Goal: Communication & Community: Answer question/provide support

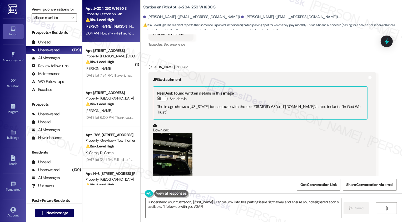
scroll to position [2377, 0]
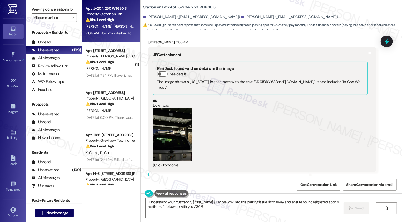
click at [177, 112] on button "Zoom image" at bounding box center [172, 134] width 39 height 53
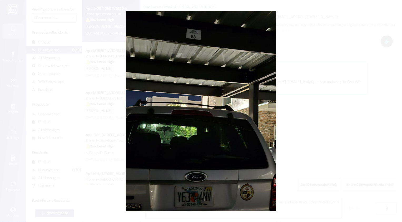
click at [275, 143] on button "Unzoom image" at bounding box center [201, 111] width 402 height 222
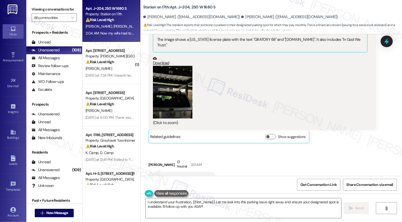
scroll to position [2474, 0]
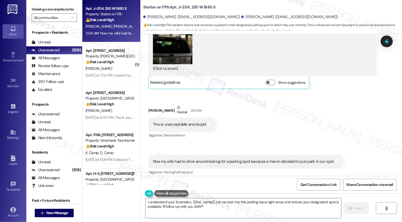
click at [221, 206] on textarea "I understand your frustration, {{first_name}}. Let me look into this parking is…" at bounding box center [242, 208] width 195 height 20
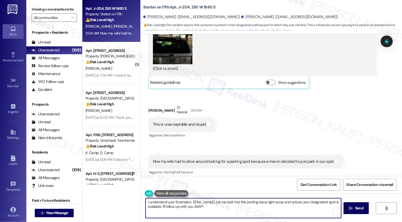
click at [150, 105] on div "Nelson Serrano Neutral 2:01 AM" at bounding box center [181, 111] width 66 height 13
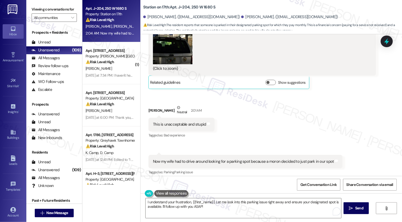
click at [150, 105] on div "Nelson Serrano Neutral 2:01 AM" at bounding box center [181, 111] width 66 height 13
copy div "Nelson"
click at [203, 201] on textarea "I understand your frustration, {{first_name}}. Let me look into this parking is…" at bounding box center [242, 208] width 195 height 20
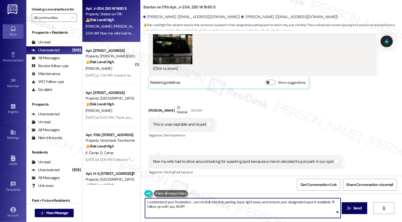
paste textarea "Nelson"
click at [225, 205] on textarea "I understand your frustration, Nelson. Let me look into this parking issue righ…" at bounding box center [242, 208] width 195 height 20
type textarea "I understand your frustration, Nelson. Let me look into this parking issue righ…"
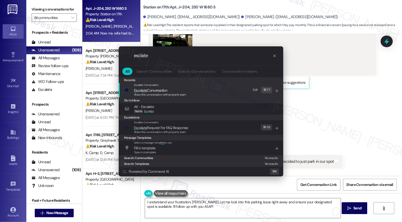
type input "esclate"
click at [154, 88] on span "Esc a late Conversation" at bounding box center [150, 90] width 33 height 5
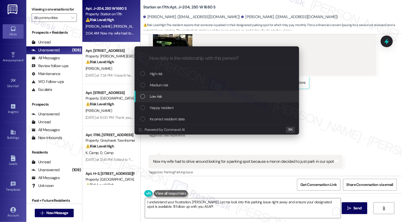
click at [155, 95] on span "Low risk" at bounding box center [156, 96] width 12 height 6
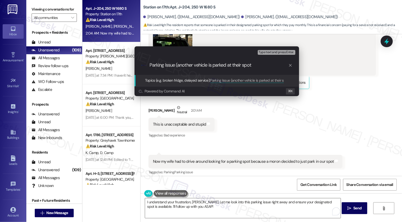
type input "Parking Issue (another vehicle is parked at their spot)"
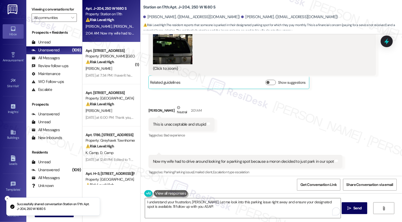
scroll to position [2474, 0]
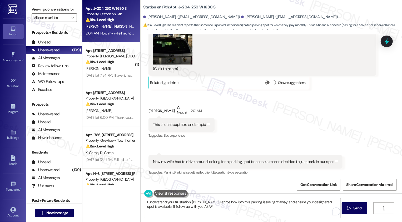
click at [150, 16] on div "Nelson Serrano. (neslrock@gmail.com)" at bounding box center [191, 17] width 97 height 6
copy div "Nelson"
click at [203, 200] on textarea "I understand your frustration, {{first_name}}. Let me look into this parking is…" at bounding box center [242, 208] width 195 height 20
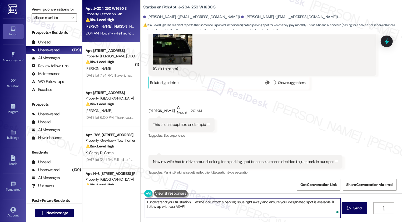
paste textarea "Nelson"
drag, startPoint x: 200, startPoint y: 202, endPoint x: 206, endPoint y: 207, distance: 8.0
click at [206, 207] on textarea "I understand your frustration, Nelson. Let me look into this parking issue righ…" at bounding box center [242, 208] width 195 height 20
click at [298, 204] on textarea "I understand your frustration, Nelson. I've made sure that management is aware …" at bounding box center [242, 208] width 195 height 20
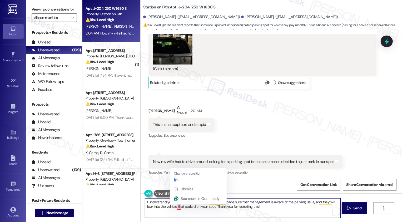
click at [176, 208] on textarea "I understand your frustration, Nelson. I've made sure that management is aware …" at bounding box center [242, 208] width 195 height 20
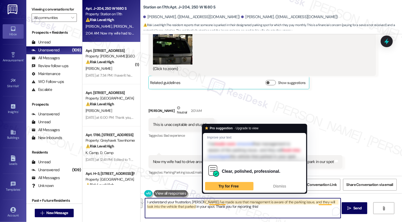
paste textarea "’ve made sure management is aware of the parking issue, and they’ll be looking …"
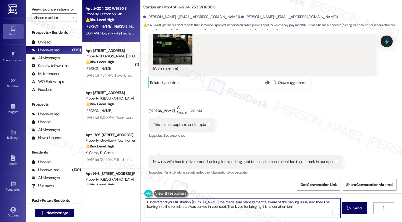
click at [256, 207] on textarea "I understand your frustration, Nelson. I’ve made sure management is aware of th…" at bounding box center [242, 208] width 195 height 20
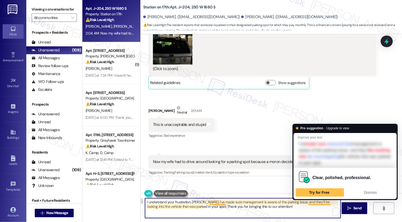
drag, startPoint x: 289, startPoint y: 202, endPoint x: 320, endPoint y: 201, distance: 31.1
click at [320, 201] on textarea "I understand your frustration, Nelson. I’ve made sure management is aware of th…" at bounding box center [242, 208] width 195 height 20
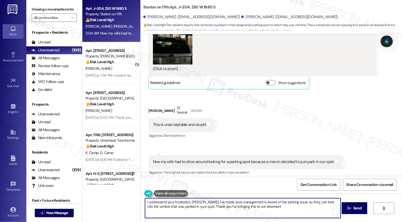
click at [178, 206] on textarea "I understand your frustration, Nelson. I’ve made sure management is aware of th…" at bounding box center [242, 208] width 195 height 20
click at [216, 204] on textarea "I understand your frustration, Nelson. I’ve made sure management is aware of th…" at bounding box center [242, 208] width 195 height 20
click at [249, 205] on textarea "I understand your frustration, Nelson. I’ve made sure management is aware of th…" at bounding box center [242, 208] width 195 height 20
click at [271, 207] on textarea "I understand your frustration, Nelson. I’ve made sure management is aware of th…" at bounding box center [242, 208] width 195 height 20
click at [257, 203] on textarea "I understand your frustration, Nelson. I’ve made sure management is aware of th…" at bounding box center [242, 208] width 195 height 20
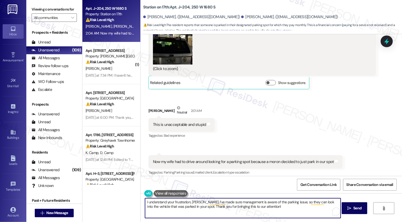
click at [268, 208] on textarea "I understand your frustration, Nelson. I’ve made sure management is aware of th…" at bounding box center [242, 208] width 195 height 20
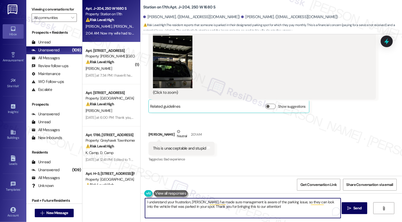
scroll to position [2474, 0]
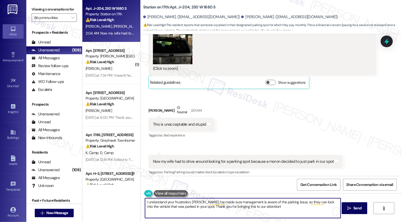
click at [200, 201] on textarea "I understand your frustration, Nelson. I’ve made sure management is aware of th…" at bounding box center [242, 208] width 195 height 20
click at [223, 204] on textarea "I understand your frustration, Nelson. We apologize for the inconvenience. I’ve…" at bounding box center [242, 208] width 195 height 20
click at [290, 206] on textarea "I understand your frustration, Nelson. We apologize for the inconvenience. I’ve…" at bounding box center [242, 208] width 195 height 20
click at [266, 208] on textarea "I understand your frustration, Nelson. We apologize for the inconvenience. I’ve…" at bounding box center [242, 208] width 195 height 20
click at [320, 207] on textarea "I understand your frustration, Nelson. We apologize for the inconvenience. I’ve…" at bounding box center [242, 208] width 195 height 20
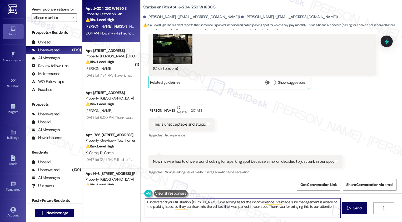
click at [279, 207] on textarea "I understand your frustration, Nelson. We apologize for the inconvenience. I’ve…" at bounding box center [242, 208] width 195 height 20
type textarea "I understand your frustration, Nelson. We apologize for the inconvenience. I’ve…"
click at [352, 209] on span "Send" at bounding box center [357, 208] width 10 height 6
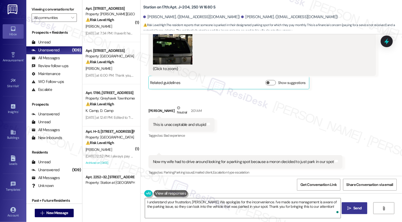
scroll to position [2516, 0]
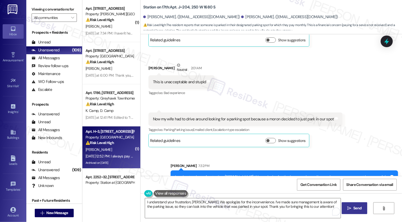
click at [123, 145] on div "⚠️ Risk Level: High The resident states they always pay on the 3rd in response …" at bounding box center [109, 143] width 49 height 6
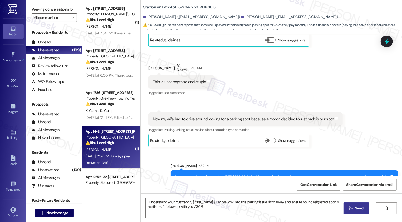
click at [123, 145] on div "⚠️ Risk Level: High The resident states they always pay on the 3rd in response …" at bounding box center [109, 143] width 49 height 6
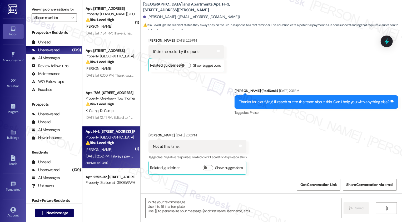
type textarea "Fetching suggested responses. Please feel free to read through the conversation…"
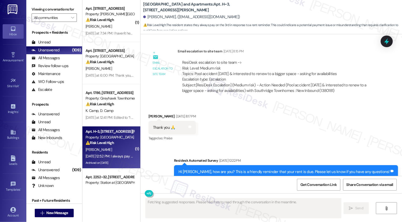
scroll to position [1579, 0]
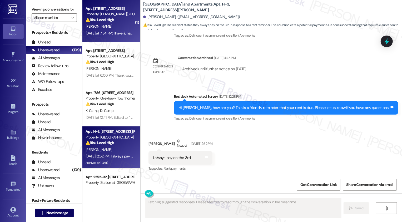
click at [99, 24] on div "J. Mendoza" at bounding box center [110, 26] width 50 height 7
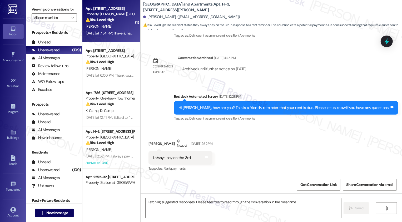
click at [99, 24] on div "J. Mendoza" at bounding box center [110, 26] width 50 height 7
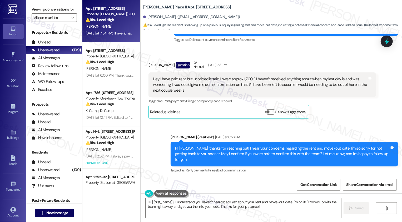
scroll to position [256, 0]
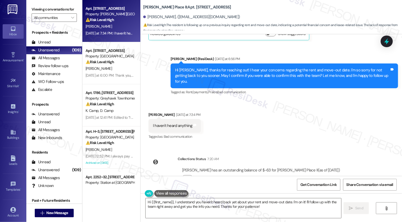
click at [240, 122] on div "Received via SMS Jordan Mendoza Yesterday at 7:34 PM I haven't heard anything T…" at bounding box center [270, 122] width 261 height 44
click at [213, 208] on textarea "Hi {{first_name}}, I understand you haven't heard back yet about your rent and …" at bounding box center [242, 208] width 195 height 20
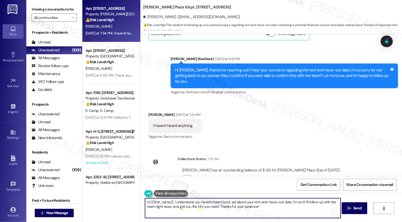
drag, startPoint x: 171, startPoint y: 202, endPoint x: 143, endPoint y: 201, distance: 28.1
click at [145, 201] on textarea "Hi {{first_name}}, I understand you haven't heard back yet about your rent and …" at bounding box center [242, 208] width 195 height 20
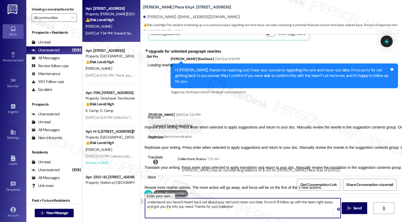
click at [232, 206] on textarea "understand you haven't heard back yet about your rent and move-out date. I'm on…" at bounding box center [242, 208] width 195 height 20
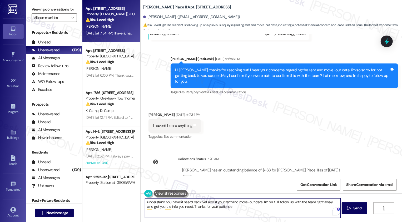
drag, startPoint x: 272, startPoint y: 202, endPoint x: 263, endPoint y: 202, distance: 9.5
click at [263, 202] on textarea "understand you haven't heard back yet about your rent and move-out date. I'm on…" at bounding box center [242, 208] width 195 height 20
click at [315, 201] on textarea "understand you haven't heard back yet about your rent and move-out date. I'll f…" at bounding box center [242, 208] width 195 height 20
click at [289, 212] on textarea "understand you haven't heard back yet about your rent and move-out date. I'll f…" at bounding box center [242, 208] width 195 height 20
click at [145, 201] on textarea "understand you haven't heard back yet about your rent and move-out date. I'll f…" at bounding box center [242, 208] width 195 height 20
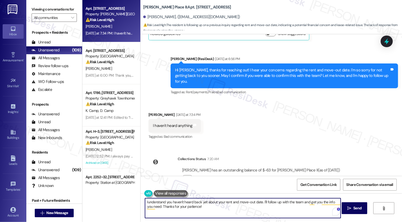
type textarea "I understand you haven't heard back yet about your rent and move-out date. I'll…"
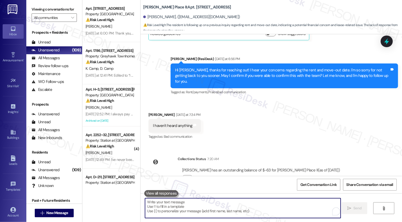
scroll to position [298, 0]
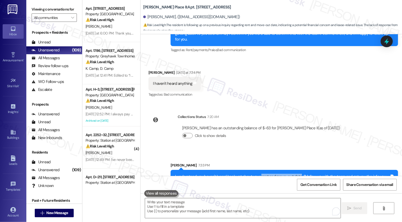
drag, startPoint x: 256, startPoint y: 160, endPoint x: 296, endPoint y: 160, distance: 39.2
click at [296, 174] on div "I understand you haven't heard back yet about your rent and move-out date. I'll…" at bounding box center [282, 179] width 214 height 11
copy div "rent and move-out date"
click at [282, 150] on div "Sent via SMS Sarah 7:33 PM I understand you haven't heard back yet about your r…" at bounding box center [270, 171] width 261 height 42
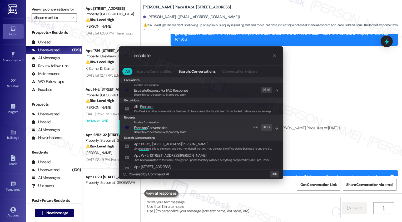
type input "escalate"
click at [160, 129] on span "Escalate Conversation" at bounding box center [150, 127] width 33 height 5
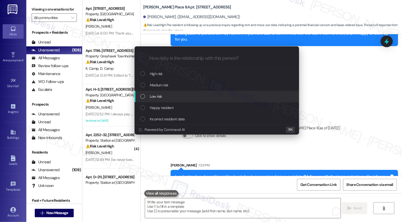
click at [157, 95] on span "Low risk" at bounding box center [156, 96] width 12 height 6
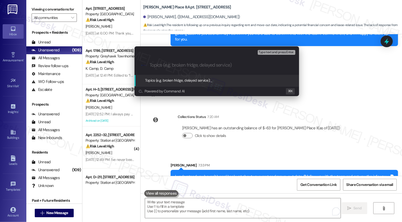
paste input "rent and move-out date"
click at [149, 64] on input "rent and move-out date" at bounding box center [218, 65] width 139 height 6
type input "Inquiry: rental amount and move-out date"
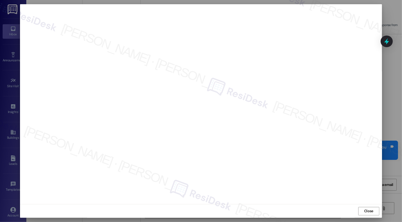
scroll to position [334, 0]
click at [375, 212] on button "Close" at bounding box center [368, 211] width 21 height 8
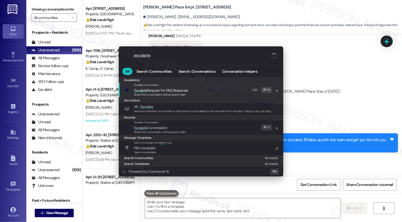
type input "escalate"
click at [180, 128] on span "Escalate Conversation" at bounding box center [160, 128] width 52 height 6
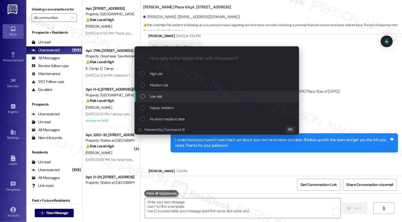
click at [163, 97] on div "Low risk" at bounding box center [217, 96] width 154 height 6
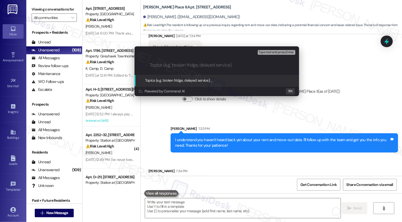
paste input "Inquiry: rental amount and move-out date"
type input "Inquiry: rental amount and move-out date"
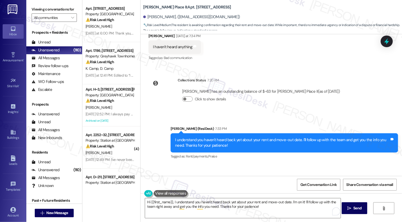
scroll to position [350, 0]
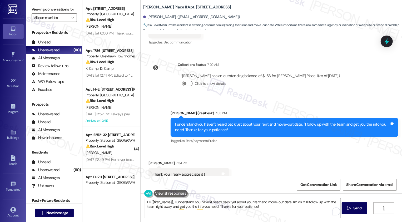
click at [216, 208] on textarea "Hi {{first_name}}, I understand you haven't heard back yet about your rent and …" at bounding box center [242, 208] width 195 height 20
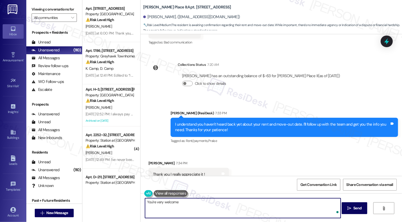
type textarea "You're very welcome!"
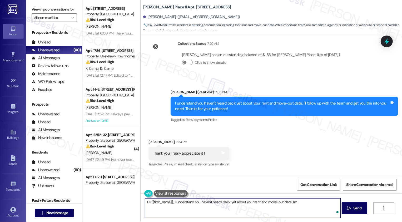
scroll to position [387, 0]
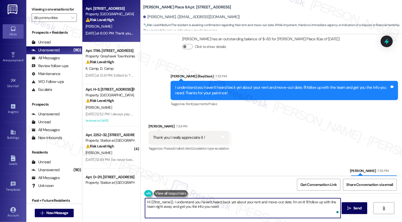
type textarea "Hi {{first_name}}, I understand you haven't heard back yet about your rent and …"
click at [109, 22] on div "⚠️ Risk Level: High The resident is disputing a late fee and referencing prior …" at bounding box center [109, 20] width 49 height 6
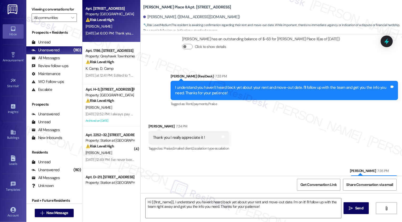
type textarea "Fetching suggested responses. Please feel free to read through the conversation…"
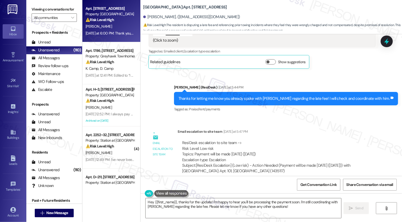
scroll to position [861, 0]
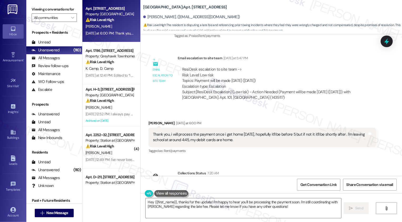
click at [244, 133] on div "Thank you, i will process the payment once i get home today, hopefully it'll be…" at bounding box center [260, 136] width 214 height 11
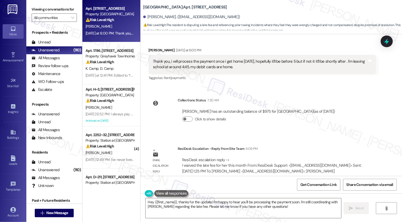
scroll to position [932, 0]
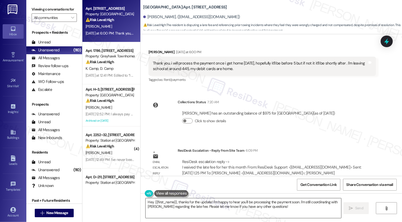
click at [204, 204] on textarea "Hey {{first_name}}, thanks for the update! I'm happy to hear you'll be processi…" at bounding box center [242, 208] width 195 height 20
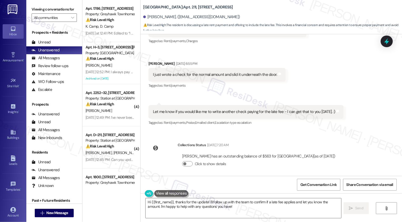
scroll to position [748, 0]
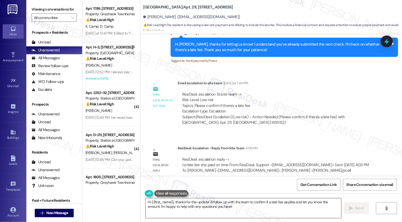
click at [180, 202] on textarea "Hi {{first_name}}, thanks for the update! I'll follow up with the team to confi…" at bounding box center [242, 208] width 195 height 20
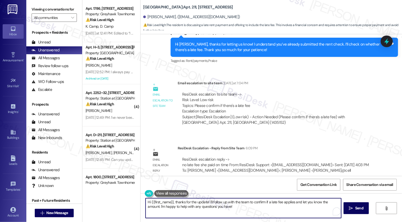
drag, startPoint x: 171, startPoint y: 202, endPoint x: 254, endPoint y: 213, distance: 83.3
click at [254, 214] on textarea "Hi {{first_name}}, thanks for the update! I'll follow up with the team to confi…" at bounding box center [242, 208] width 195 height 20
click at [247, 202] on textarea "Hi {{first_name}}, just wanted to give you an update that there was no late fee…" at bounding box center [242, 208] width 195 height 20
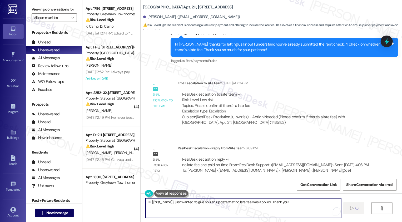
type textarea "Hi {{first_name}}, just wanted to give you an update that no late fee was appli…"
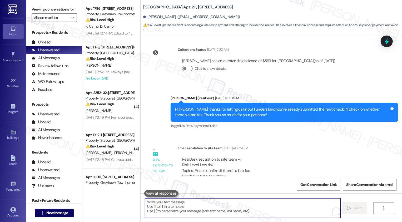
scroll to position [784, 0]
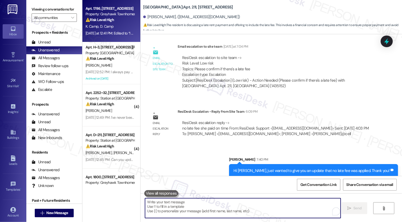
click at [113, 36] on div "Yesterday at 12:41 PM: Edited to “I am not usually a complainer... but since yo…" at bounding box center [110, 33] width 50 height 7
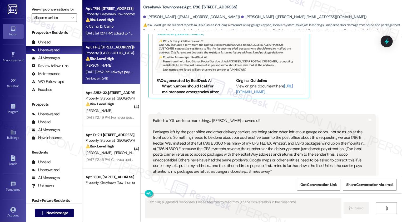
scroll to position [496, 0]
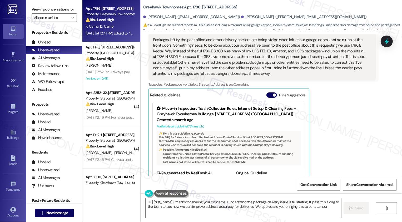
type textarea "Hi {{first_name}}, thanks for sharing your concerns! I understand the package d…"
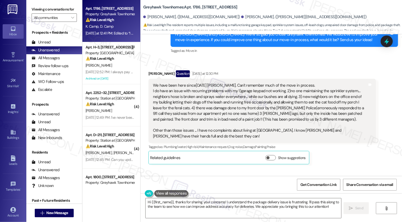
scroll to position [82, 0]
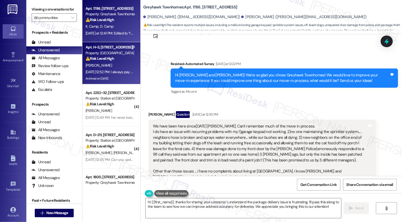
click at [121, 68] on div "[PERSON_NAME]" at bounding box center [110, 65] width 50 height 7
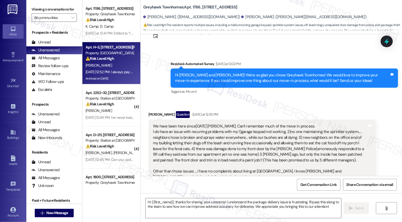
click at [121, 68] on div "[PERSON_NAME]" at bounding box center [110, 65] width 50 height 7
type textarea "Fetching suggested responses. Please feel free to read through the conversation…"
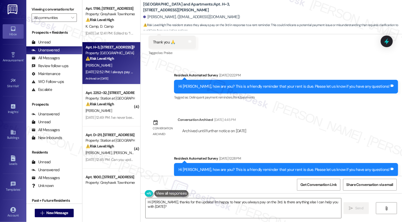
scroll to position [1580, 0]
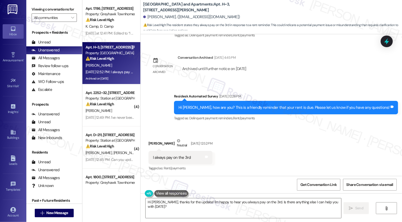
click at [148, 143] on div "Justin Mick Neutral Sep 03, 2025 at 12:52 PM" at bounding box center [180, 144] width 64 height 13
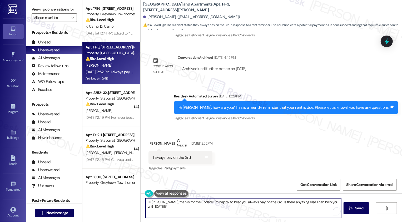
drag, startPoint x: 189, startPoint y: 213, endPoint x: 195, endPoint y: 215, distance: 5.9
click at [195, 215] on textarea "Hi Justin, thanks for the update! I'm happy to hear you always pay on the 3rd. …" at bounding box center [242, 208] width 195 height 20
click at [232, 202] on textarea "Hi Justin, thanks for the heads-up! That was just a general reminder. Thank you…" at bounding box center [242, 208] width 195 height 20
type textarea "Hi [PERSON_NAME], thanks for the heads-up! That was just a general rent reminde…"
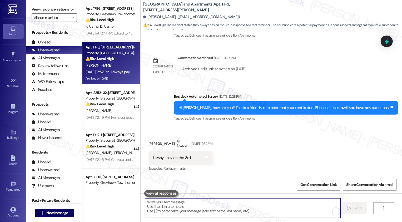
scroll to position [1616, 0]
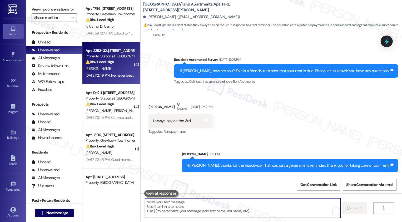
click at [117, 74] on div "Sep 03, 2025 at 12:49 PM: I've never been late in my rent Sep 03, 2025 at 12:49…" at bounding box center [120, 75] width 71 height 5
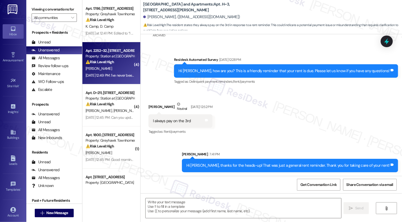
click at [117, 74] on div "Sep 03, 2025 at 12:49 PM: I've never been late in my rent Sep 03, 2025 at 12:49…" at bounding box center [120, 75] width 71 height 5
type textarea "Fetching suggested responses. Please feel free to read through the conversation…"
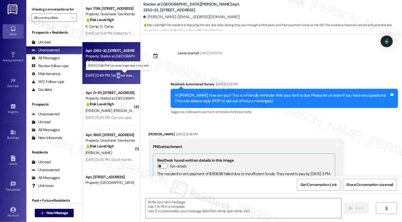
click at [117, 74] on div "Sep 03, 2025 at 12:49 PM: I've never been late in my rent Sep 03, 2025 at 12:49…" at bounding box center [120, 75] width 71 height 5
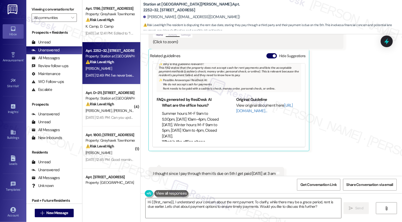
scroll to position [171, 0]
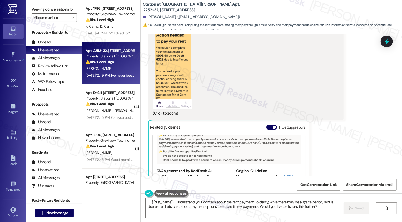
click at [175, 81] on button "Zoom image" at bounding box center [172, 65] width 39 height 85
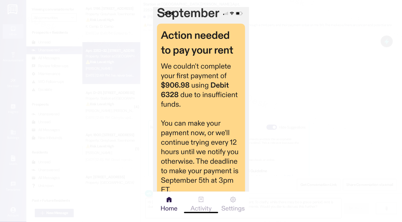
click at [281, 94] on button "Unzoom image" at bounding box center [201, 111] width 402 height 222
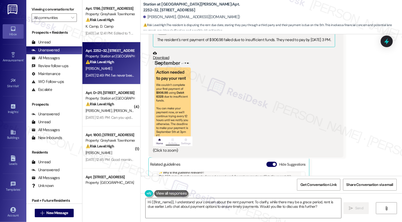
scroll to position [124, 0]
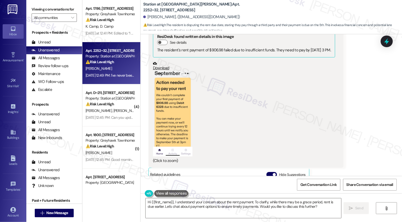
click at [178, 103] on button "Zoom image" at bounding box center [172, 113] width 39 height 85
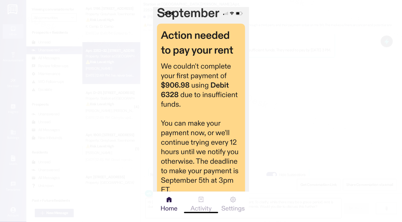
click at [271, 119] on button "Unzoom image" at bounding box center [201, 111] width 402 height 222
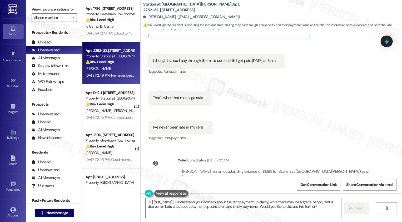
scroll to position [373, 0]
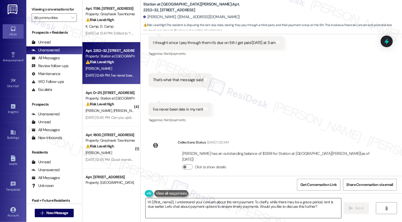
click at [236, 209] on textarea "Hi {{first_name}}, I understand your concern about the rent payment. To clarify…" at bounding box center [242, 208] width 195 height 20
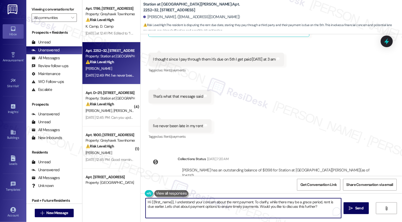
scroll to position [345, 0]
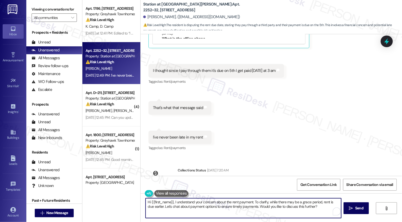
click at [192, 208] on textarea "Hi {{first_name}}, I understand your concern about the rent payment. To clarify…" at bounding box center [242, 208] width 195 height 20
drag, startPoint x: 266, startPoint y: 202, endPoint x: 311, endPoint y: 208, distance: 45.7
click at [311, 208] on textarea "Hi {{first_name}}, I understand your concern about the rent payment. To clarify…" at bounding box center [242, 208] width 195 height 20
paste textarea "1st but there is a grace period until the 3rd"
click at [264, 201] on textarea "Hi {{first_name}}, I understand your concern about the rent payment. To clarify…" at bounding box center [242, 208] width 195 height 20
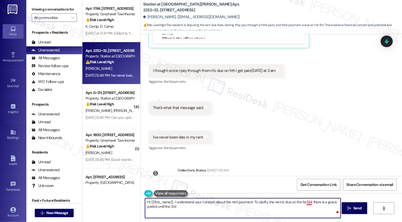
click at [308, 201] on textarea "Hi {{first_name}}, I understand your concern about the rent payment. To clarify…" at bounding box center [242, 208] width 195 height 20
click at [288, 209] on textarea "Hi {{first_name}}, I understand your concern about the rent payment. To clarify…" at bounding box center [242, 208] width 195 height 20
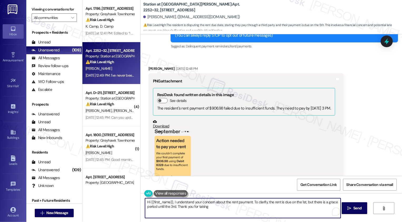
scroll to position [373, 0]
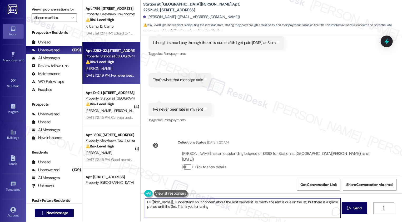
drag, startPoint x: 174, startPoint y: 206, endPoint x: 268, endPoint y: 209, distance: 94.2
click at [269, 209] on textarea "Hi {{first_name}}, I understand your concern about the rent payment. To clarify…" at bounding box center [242, 208] width 195 height 20
click at [154, 207] on textarea "Hi {{first_name}}, I understand your concern about the rent payment. To clarify…" at bounding box center [242, 208] width 195 height 20
click at [174, 208] on textarea "Hi {{first_name}}, I understand your concern about the rent payment. To clarify…" at bounding box center [242, 208] width 195 height 20
click at [202, 208] on textarea "Hi {{first_name}}, I understand your concern about the rent payment. To clarify…" at bounding box center [242, 208] width 195 height 20
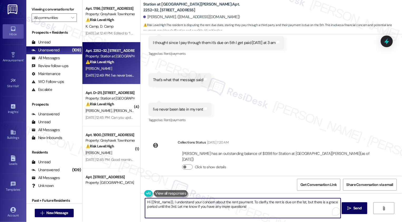
click at [260, 212] on textarea "Hi {{first_name}}, I understand your concern about the rent payment. To clarify…" at bounding box center [242, 208] width 195 height 20
type textarea "Hi {{first_name}}, I understand your concern about the rent payment. To clarify…"
click at [350, 207] on icon "" at bounding box center [349, 208] width 4 height 4
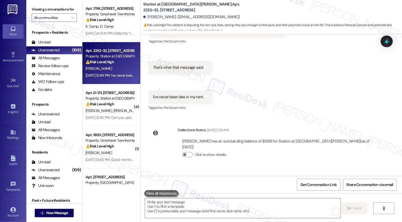
scroll to position [415, 0]
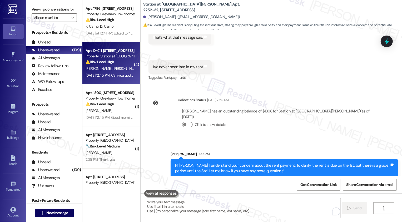
click at [102, 56] on div "Property: Station at [GEOGRAPHIC_DATA][PERSON_NAME]" at bounding box center [109, 56] width 49 height 6
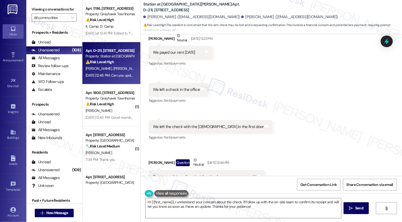
scroll to position [222, 0]
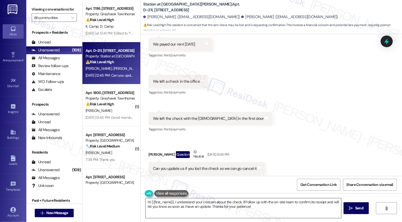
click at [222, 204] on textarea "Hi {{first_name}}, I understand your concern about the check. I'll follow up wi…" at bounding box center [242, 208] width 195 height 20
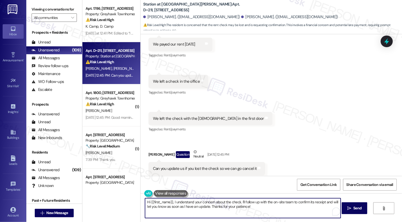
click at [234, 206] on textarea "Hi {{first_name}}, I understand your concern about the check. I'll follow up wi…" at bounding box center [242, 208] width 195 height 20
drag, startPoint x: 273, startPoint y: 201, endPoint x: 279, endPoint y: 208, distance: 8.8
click at [279, 208] on textarea "Hi Grace, thanks for reaching out and for letting me know about the check payme…" at bounding box center [242, 208] width 195 height 20
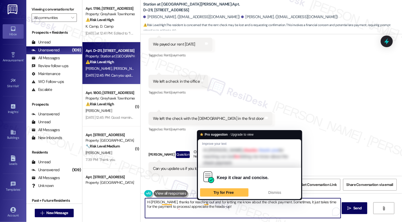
click at [251, 211] on textarea "Hi Grace, thanks for reaching out and for letting me know about the check payme…" at bounding box center [242, 208] width 195 height 20
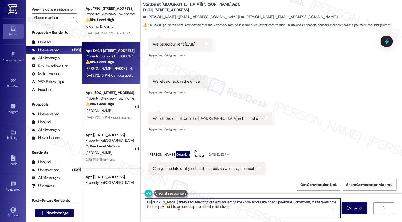
click at [175, 208] on textarea "Hi Grace, thanks for reaching out and for letting me know about the check payme…" at bounding box center [242, 208] width 195 height 20
drag, startPoint x: 272, startPoint y: 202, endPoint x: 265, endPoint y: 212, distance: 12.3
click at [265, 212] on textarea "Hi Grace, thanks for reaching out and for letting me know about the check payme…" at bounding box center [242, 208] width 195 height 20
type textarea "Hi Grace, thanks for reaching out and for letting me know about the check payme…"
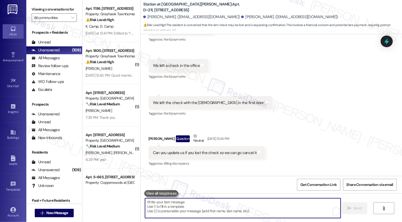
scroll to position [258, 0]
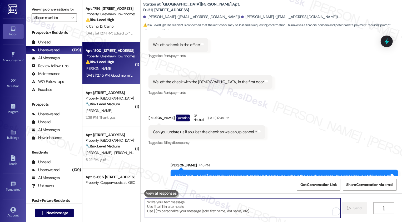
click at [117, 58] on div "Property: Greyhawk Townhomes" at bounding box center [109, 56] width 49 height 6
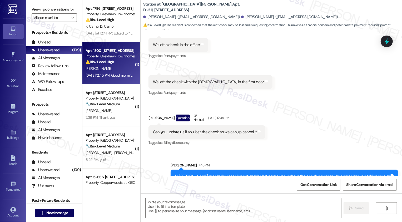
click at [117, 58] on div "Property: Greyhawk Townhomes" at bounding box center [109, 56] width 49 height 6
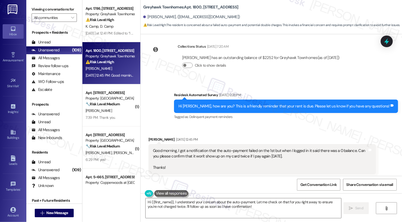
scroll to position [184, 0]
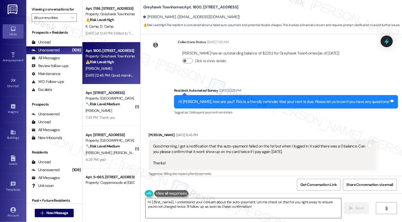
click at [238, 203] on textarea "Hi {{first_name}}, I understand your concern about the auto-payment. Let me che…" at bounding box center [242, 208] width 195 height 20
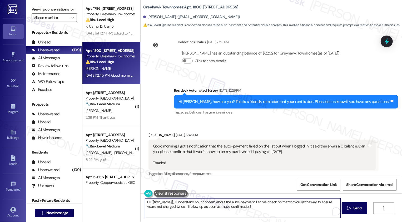
drag, startPoint x: 253, startPoint y: 201, endPoint x: 260, endPoint y: 208, distance: 10.4
click at [260, 208] on textarea "Hi {{first_name}}, I understand your concern about the auto-payment. Let me che…" at bounding box center [242, 208] width 195 height 20
click at [250, 202] on textarea "Hi {{first_name}}, I understand your concern about the auto-payment. Thank you …" at bounding box center [242, 208] width 195 height 20
click at [288, 202] on textarea "Hi {{first_name}}, I understand your concern about the auto-payment. Thank you …" at bounding box center [242, 208] width 195 height 20
type textarea "Hi {{first_name}}, I understand your concern about the auto-payment. Thank you …"
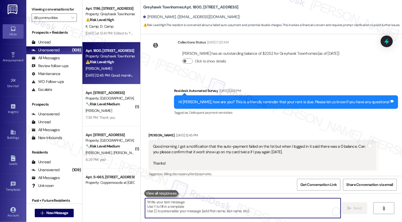
scroll to position [221, 0]
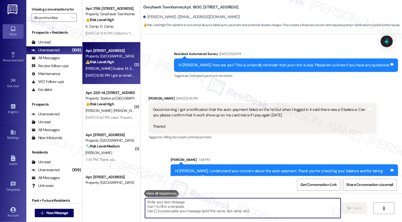
click at [125, 69] on span "M. Salvador" at bounding box center [134, 68] width 18 height 5
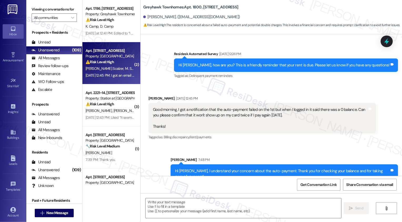
click at [125, 69] on span "M. Salvador" at bounding box center [134, 68] width 18 height 5
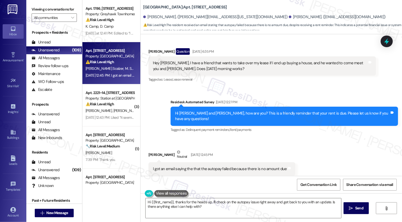
scroll to position [736, 0]
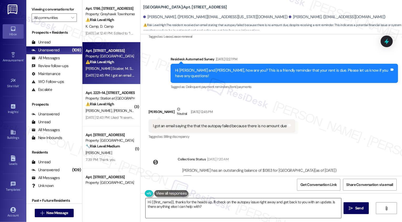
click at [222, 208] on textarea "Hi {{first_name}}, thanks for the heads up. I'll check on the autopay issue rig…" at bounding box center [242, 208] width 195 height 20
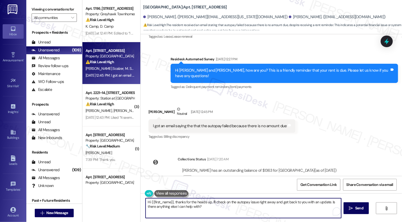
drag, startPoint x: 209, startPoint y: 201, endPoint x: 223, endPoint y: 209, distance: 15.8
click at [223, 209] on textarea "Hi {{first_name}}, thanks for the heads up. I'll check on the autopay issue rig…" at bounding box center [242, 208] width 195 height 20
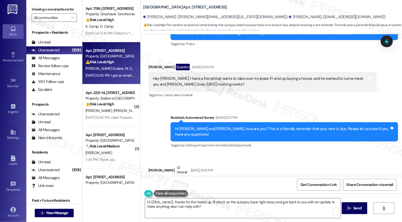
click at [151, 64] on div "Moroni Salvador Question Sep 01, 2025 at 6:35 PM" at bounding box center [261, 68] width 227 height 8
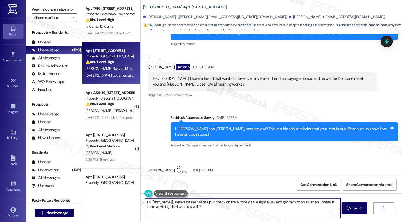
drag, startPoint x: 147, startPoint y: 201, endPoint x: 209, endPoint y: 211, distance: 62.3
click at [209, 211] on textarea "Hi {{first_name}}, thanks for the heads up. I'll check on the autopay issue rig…" at bounding box center [242, 208] width 195 height 20
paste textarea "Moroni"
type textarea "Hi Moroni, thank you for taking care of your rent!"
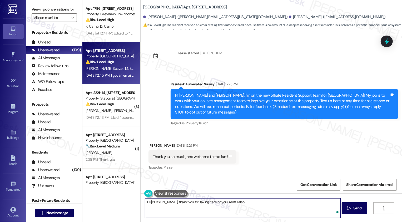
scroll to position [678, 0]
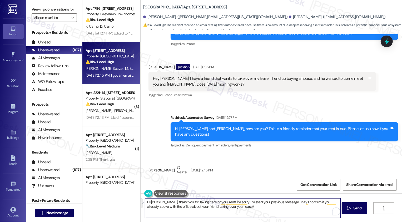
paste textarea "’m sorry I missed your earlier message. Could you confirm if you’ve already spo…"
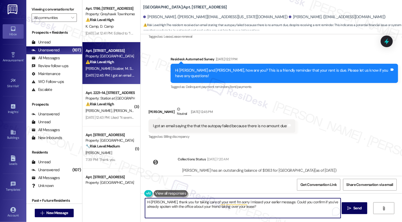
click at [267, 210] on textarea "Hi Moroni, thank you for taking care of your rent! I’m sorry I missed your earl…" at bounding box center [242, 208] width 195 height 20
click at [257, 202] on textarea "Hi Moroni, thank you for taking care of your rent! I’m sorry I missed your earl…" at bounding box center [242, 208] width 195 height 20
type textarea "Hi Moroni, thank you for taking care of your rent! I’m sorry I missed your prev…"
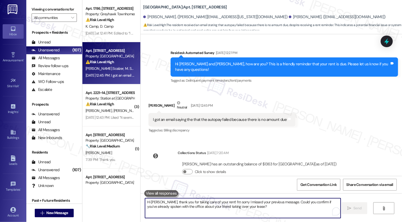
scroll to position [778, 0]
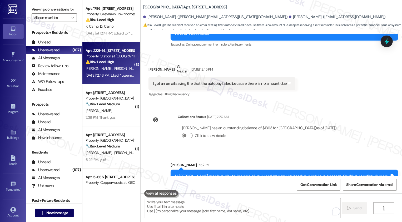
click at [119, 62] on div "⚠️ Risk Level: High The resident indicates that scheduled payments have not bee…" at bounding box center [109, 62] width 49 height 6
type textarea "Fetching suggested responses. Please feel free to read through the conversation…"
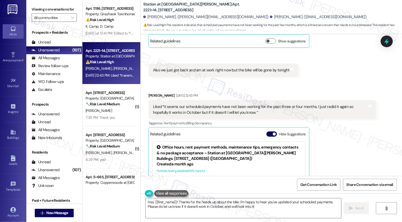
scroll to position [4, 0]
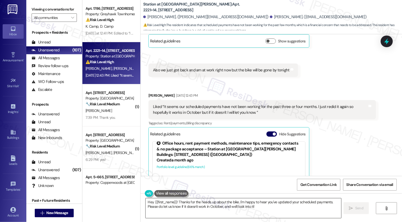
click at [215, 204] on textarea "Hey {{first_name}}! Thanks for the heads up about the bike. I'm happy to hear y…" at bounding box center [242, 208] width 195 height 20
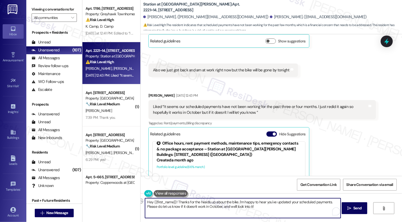
drag, startPoint x: 228, startPoint y: 201, endPoint x: 294, endPoint y: 200, distance: 65.8
click at [294, 201] on textarea "Hey {{first_name}}! Thanks for the heads up about the bike. I'm happy to hear y…" at bounding box center [242, 208] width 195 height 20
click at [288, 205] on textarea "Hey {{first_name}}! Thanks for the heads up about the the scheduled payments. P…" at bounding box center [242, 208] width 195 height 20
click at [230, 204] on textarea "Hey {{first_name}}! Thanks for the heads up about the the scheduled payments. P…" at bounding box center [242, 208] width 195 height 20
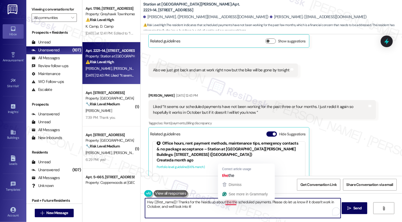
click at [222, 202] on textarea "Hey {{first_name}}! Thanks for the heads up about the the scheduled payments. P…" at bounding box center [242, 208] width 195 height 20
click at [179, 206] on textarea "Hey {{first_name}}! Thanks for the heads up about the scheduled payments. Pleas…" at bounding box center [242, 208] width 195 height 20
drag, startPoint x: 337, startPoint y: 201, endPoint x: 339, endPoint y: 206, distance: 5.3
click at [339, 206] on textarea "Hey {{first_name}}! Thanks for the heads up about the scheduled payments. Pleas…" at bounding box center [242, 208] width 195 height 20
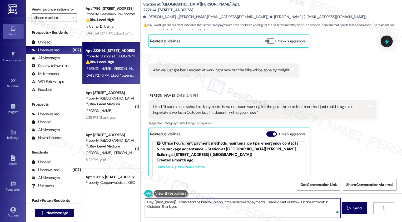
type textarea "Hey {{first_name}}! Thanks for the heads up about the scheduled payments. Pleas…"
click at [207, 206] on textarea "Hey {{first_name}}! Thanks for the heads up about the scheduled payments. Pleas…" at bounding box center [242, 208] width 195 height 20
click at [270, 206] on textarea "Hey {{first_name}}! Thanks for the heads up about the scheduled payments. Pleas…" at bounding box center [242, 208] width 195 height 20
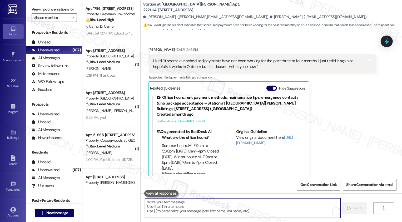
scroll to position [300, 0]
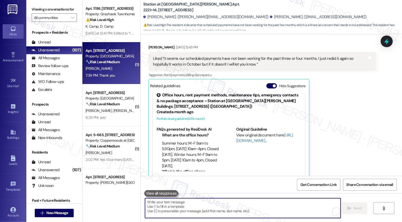
click at [112, 65] on div "🔧 Risk Level: Medium The resident is expressing gratitude for the waived late f…" at bounding box center [109, 62] width 49 height 6
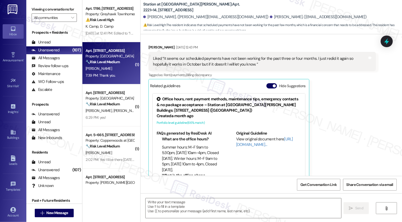
click at [112, 65] on div "🔧 Risk Level: Medium The resident is expressing gratitude for the waived late f…" at bounding box center [109, 62] width 49 height 6
type textarea "Fetching suggested responses. Please feel free to read through the conversation…"
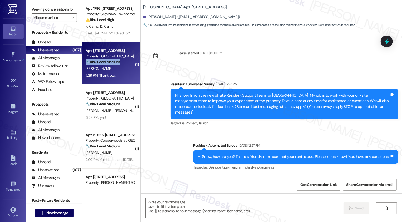
scroll to position [1023, 0]
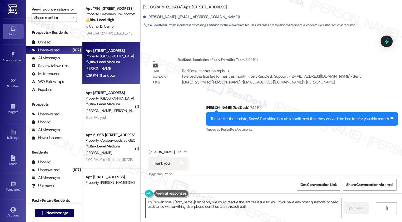
click at [200, 205] on textarea "You're welcome, {{first_name}}! I'm happy we could resolve the late fee issue f…" at bounding box center [242, 208] width 195 height 20
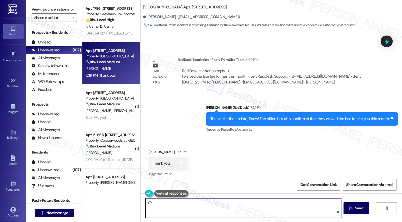
type textarea "y"
type textarea "You're very welcome!"
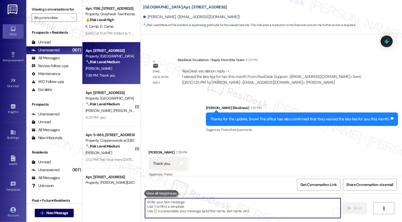
scroll to position [1060, 0]
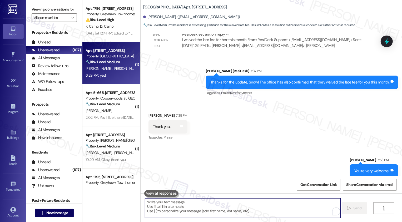
click at [113, 70] on span "[PERSON_NAME]" at bounding box center [126, 68] width 26 height 5
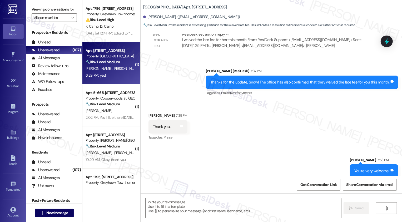
type textarea "Fetching suggested responses. Please feel free to read through the conversation…"
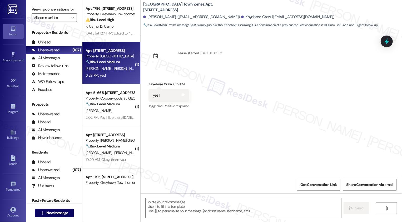
type textarea "Fetching suggested responses. Please feel free to read through the conversation…"
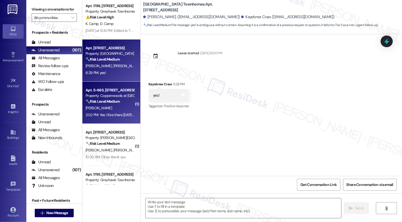
scroll to position [0, 0]
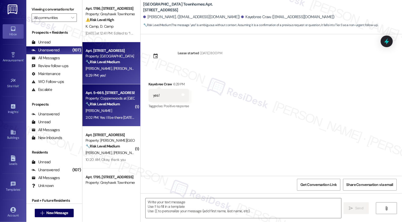
click at [117, 107] on div "[PERSON_NAME]" at bounding box center [110, 110] width 50 height 7
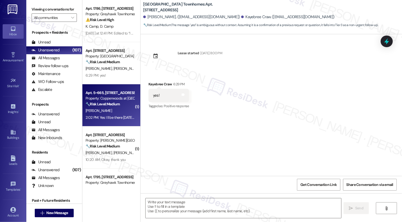
click at [117, 107] on div "[PERSON_NAME]" at bounding box center [110, 110] width 50 height 7
type textarea "Fetching suggested responses. Please feel free to read through the conversation…"
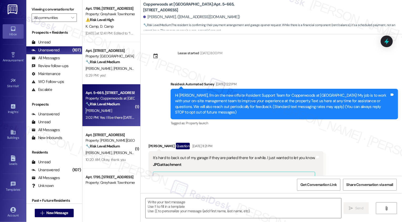
scroll to position [1227, 0]
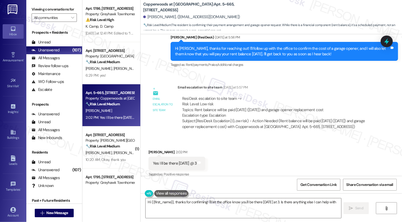
type textarea "Hi {{first_name}}, thanks for confirming! I'll let the office know you'll be th…"
click at [227, 143] on div "Received via SMS Jenny Garcia 2:02 PM Yes I ll be there on Wednesday @ 3 Tags a…" at bounding box center [270, 159] width 261 height 44
click at [200, 205] on textarea "Hi {{first_name}}, thanks for confirming! I'll let the office know you'll be th…" at bounding box center [242, 208] width 195 height 20
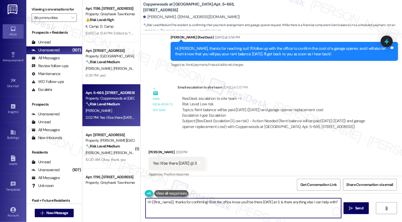
scroll to position [32, 0]
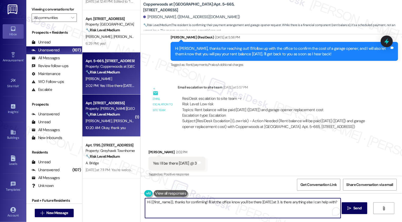
click at [110, 122] on div "B. Collier A. Padilla" at bounding box center [110, 121] width 50 height 7
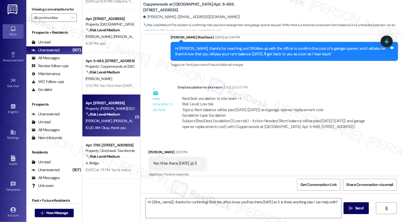
click at [110, 122] on div "B. Collier A. Padilla" at bounding box center [110, 121] width 50 height 7
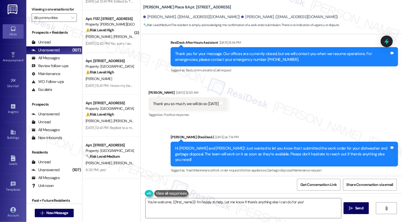
scroll to position [639, 0]
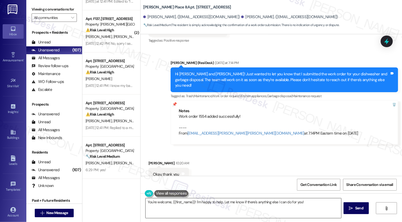
click at [197, 213] on textarea "You're welcome, {{first_name}}! I'm happy to help. Let me know if there's anyth…" at bounding box center [242, 208] width 195 height 20
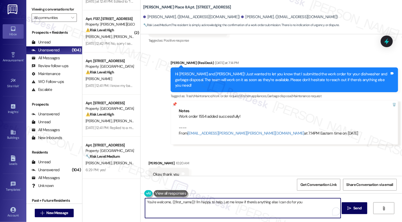
type textarea "You're welcome, {{first_name}}! I'm happy to help. Let me know if there's anyth…"
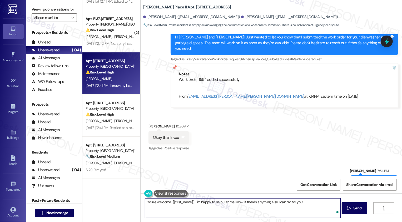
scroll to position [0, 0]
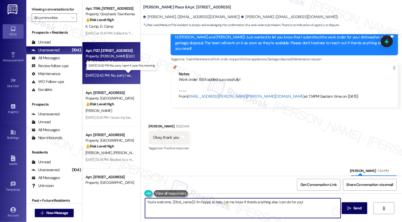
click at [120, 75] on div "Sep 03, 2025 at 12:42 PM: No, sorry I sent it over this morning Sep 03, 2025 at…" at bounding box center [123, 75] width 77 height 5
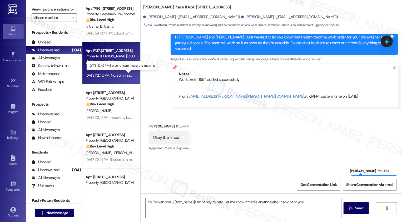
click at [120, 75] on div "Sep 03, 2025 at 12:42 PM: No, sorry I sent it over this morning Sep 03, 2025 at…" at bounding box center [123, 75] width 77 height 5
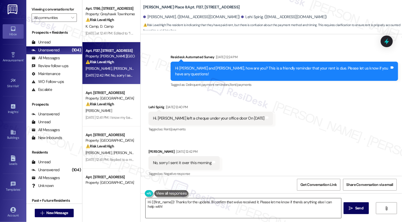
click at [200, 209] on textarea "Hi {{first_name}}! Thanks for the update. I'll confirm that we've received it. …" at bounding box center [242, 208] width 195 height 20
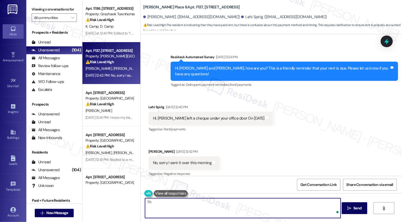
type textarea "T"
type textarea "Thanks for the heads-up, {{first_name}}! We appreciate you taking care of your …"
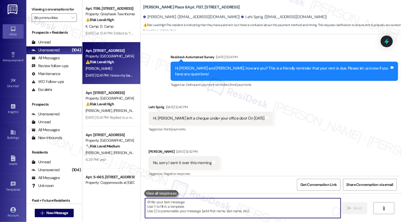
click at [115, 53] on div "Apt. 28, 555 South 100 East" at bounding box center [109, 51] width 49 height 6
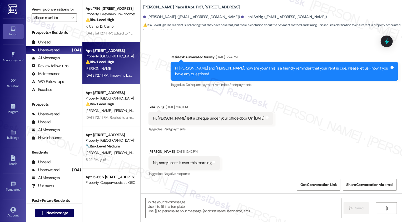
type textarea "Fetching suggested responses. Please feel free to read through the conversation…"
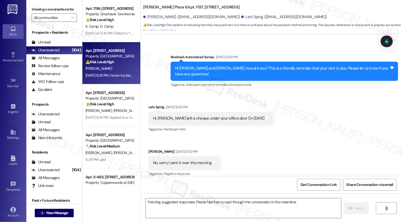
click at [115, 53] on div "Apt. 28, 555 South 100 East" at bounding box center [109, 51] width 49 height 6
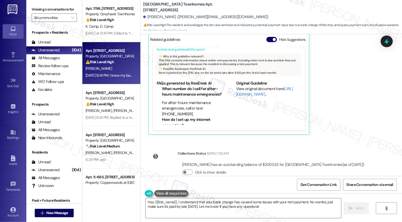
scroll to position [339, 0]
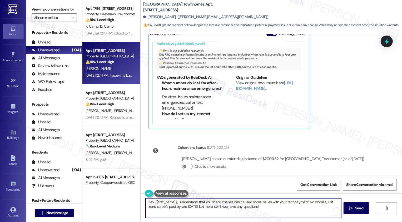
drag, startPoint x: 307, startPoint y: 201, endPoint x: 314, endPoint y: 213, distance: 14.2
click at [314, 213] on textarea "Hey {{first_name}}, I understand that your bank change has caused some issues w…" at bounding box center [242, 208] width 195 height 20
drag, startPoint x: 166, startPoint y: 207, endPoint x: 193, endPoint y: 205, distance: 27.6
click at [193, 205] on textarea "Hey {{first_name}}, I understand that your bank change has caused some issues w…" at bounding box center [242, 208] width 195 height 20
type textarea "Hey {{first_name}}, I understand that your bank change has caused some issues w…"
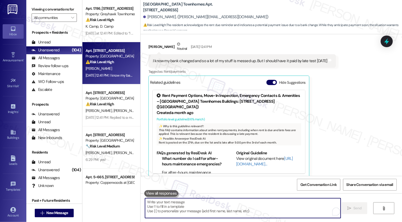
scroll to position [27, 0]
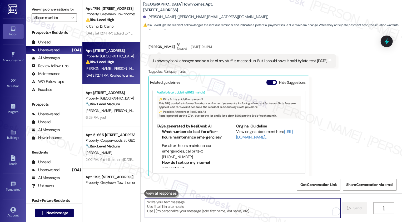
click at [121, 77] on div "Sep 03, 2025 at 12:41 PM: Replied to a message:What a ******* joke!!!! Sep 03, …" at bounding box center [131, 75] width 92 height 5
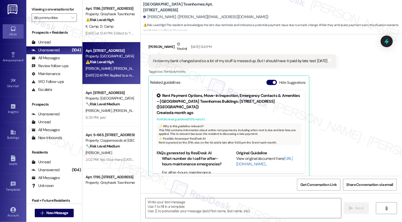
click at [121, 77] on div "Sep 03, 2025 at 12:41 PM: Replied to a message:What a ******* joke!!!! Sep 03, …" at bounding box center [131, 75] width 92 height 5
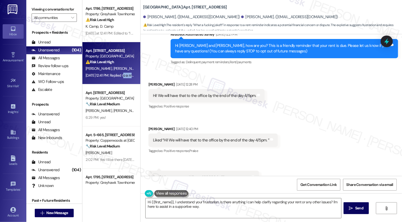
scroll to position [43, 0]
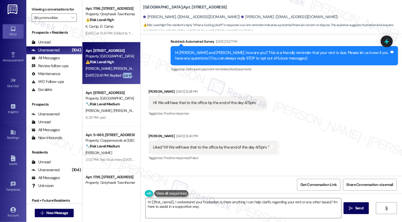
click at [149, 90] on div "Breana Coates Sep 03, 2025 at 12:28 PM" at bounding box center [206, 92] width 116 height 7
copy div "Breana"
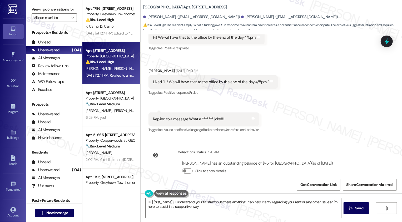
scroll to position [118, 0]
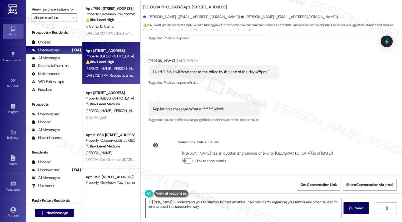
click at [171, 204] on textarea "Hi {{first_name}}, I understand your frustration. Is there anything I can help …" at bounding box center [242, 208] width 195 height 20
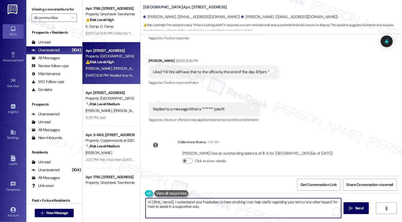
click at [162, 201] on textarea "Hi {{first_name}}, I understand your frustration. Is there anything I can help …" at bounding box center [242, 208] width 195 height 20
click at [210, 213] on textarea "Hi {{first_name}}, I understand your frustration. Is there anything I can help …" at bounding box center [242, 208] width 195 height 20
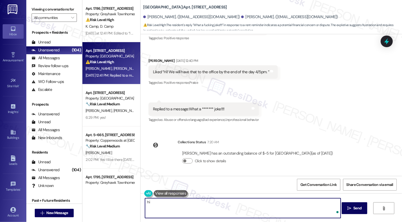
type textarea "h"
paste textarea "Breana"
click at [173, 204] on textarea "Hi Breana! Thank yo for taking care of your rent!" at bounding box center [242, 208] width 195 height 20
click at [159, 202] on textarea "Hi Breana! Thank you for taking care of your rent!" at bounding box center [242, 208] width 195 height 20
type textarea "Hi Breana, thank you for taking care of your rent!"
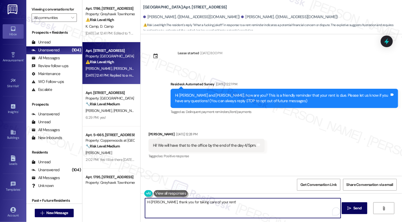
scroll to position [118, 0]
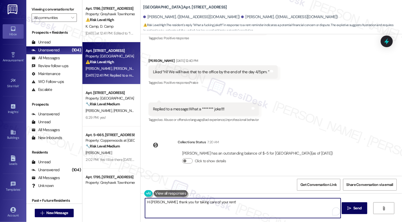
click at [269, 206] on textarea "Hi [PERSON_NAME], thank you for taking care of your rent!" at bounding box center [242, 208] width 195 height 20
type textarea "Hi [PERSON_NAME], thank you for taking care of your rent!"
click at [352, 211] on span "Send" at bounding box center [357, 208] width 10 height 6
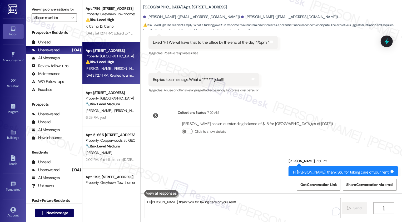
scroll to position [155, 0]
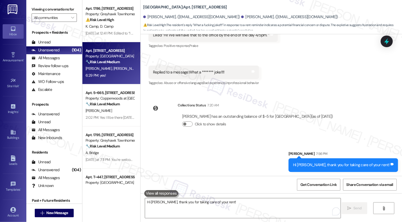
click at [110, 65] on div "[PERSON_NAME] [PERSON_NAME]" at bounding box center [110, 68] width 50 height 7
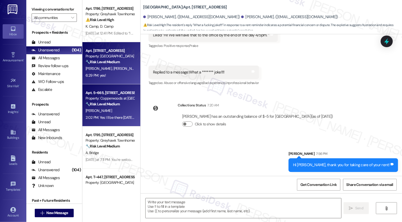
click at [110, 92] on div "Apt. 5~665, [STREET_ADDRESS]" at bounding box center [109, 93] width 49 height 6
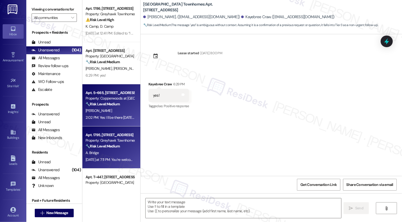
scroll to position [35, 0]
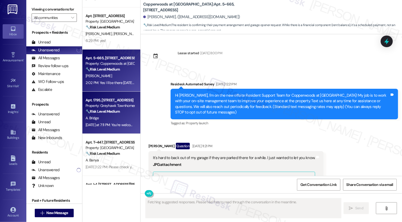
type textarea "Fetching suggested responses. Please feel free to read through the conversation…"
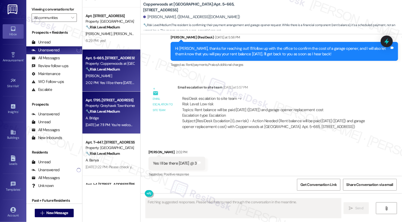
click at [119, 102] on div "Apt. 1795, [STREET_ADDRESS]" at bounding box center [109, 100] width 49 height 6
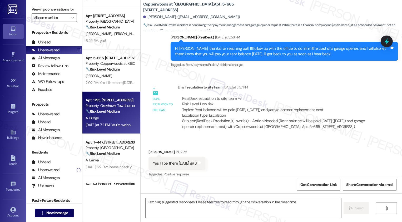
click at [119, 102] on div "Apt. 1795, [STREET_ADDRESS]" at bounding box center [109, 100] width 49 height 6
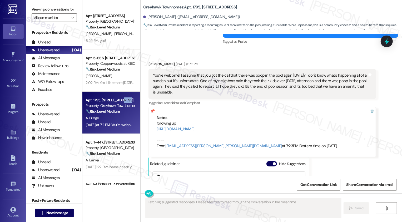
scroll to position [540, 0]
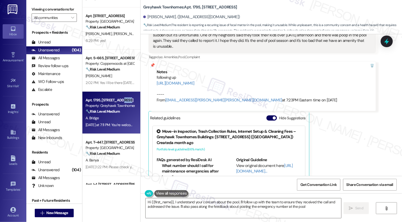
type textarea "Hi {{first_name}}, I understand your concern about the pool. I'll follow up wit…"
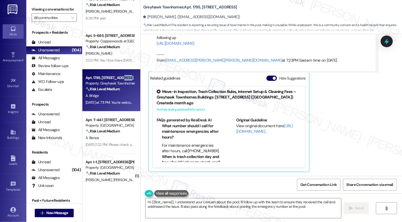
scroll to position [71, 0]
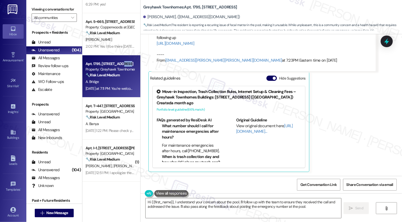
click at [109, 121] on div "A. Banya" at bounding box center [110, 123] width 50 height 7
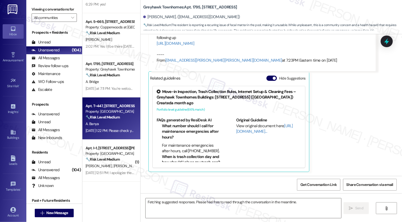
click at [109, 121] on div "A. Banya" at bounding box center [110, 123] width 50 height 7
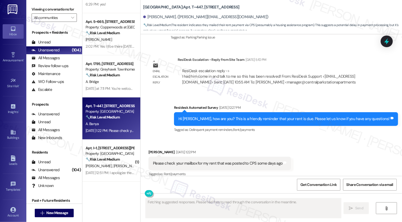
scroll to position [838, 0]
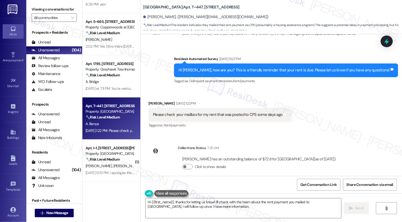
click at [199, 89] on div "Received via SMS [PERSON_NAME] [DATE] 1:22 PM Please check your mailbox for my …" at bounding box center [270, 111] width 261 height 44
click at [172, 208] on textarea "Hi {{first_name}}, thanks for letting us know! I'll check with the team about t…" at bounding box center [242, 208] width 195 height 20
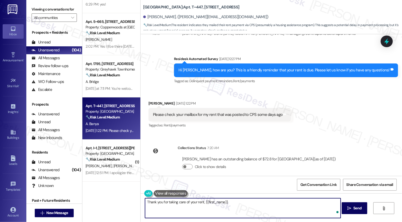
type textarea "Thank you for taking care of your rent, {{first_name}}!"
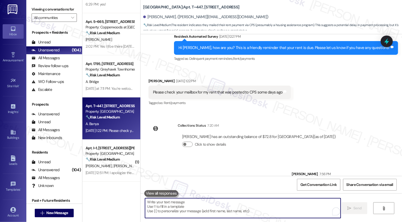
scroll to position [875, 0]
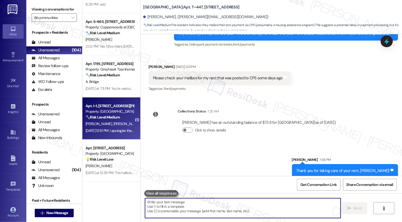
click at [108, 118] on strong "🔧 Risk Level: Medium" at bounding box center [102, 117] width 34 height 5
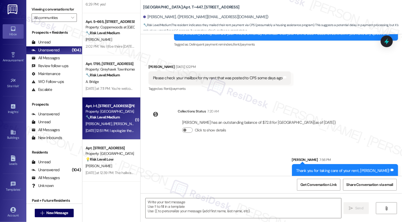
type textarea "Fetching suggested responses. Please feel free to read through the conversation…"
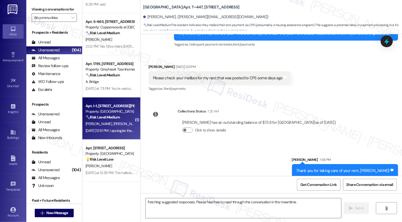
click at [108, 118] on strong "🔧 Risk Level: Medium" at bounding box center [102, 117] width 34 height 5
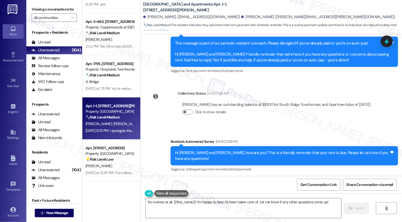
scroll to position [809, 0]
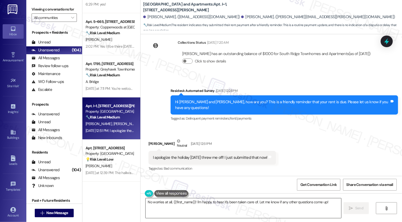
click at [210, 207] on textarea "No worries at all, {{first_name}}! I'm happy to hear it's been taken care of. L…" at bounding box center [242, 208] width 195 height 20
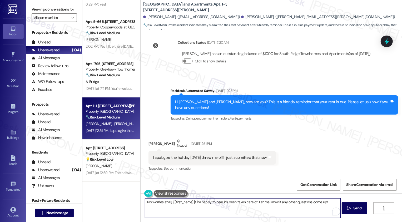
drag, startPoint x: 193, startPoint y: 201, endPoint x: 204, endPoint y: 210, distance: 14.4
click at [204, 210] on textarea "No worries at all, {{first_name}}! I'm happy to hear it's been taken care of. L…" at bounding box center [242, 208] width 195 height 20
paste textarea "Thank you for taking care of your rent, {{first_name}}"
drag, startPoint x: 191, startPoint y: 200, endPoint x: 168, endPoint y: 201, distance: 23.2
click at [168, 201] on textarea "No worries at all, {{first_name}}! Thank you for taking care of your rent, {{fi…" at bounding box center [242, 208] width 195 height 20
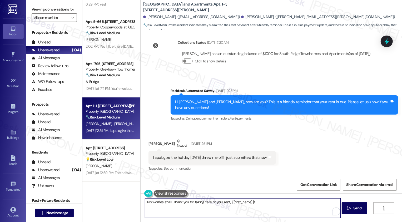
click at [240, 201] on textarea "No worries at all! Thank you for taking care of your rent, {{first_name}}!" at bounding box center [242, 208] width 195 height 20
type textarea "No worries at all! Thank you for taking care of your rent, Hannah!"
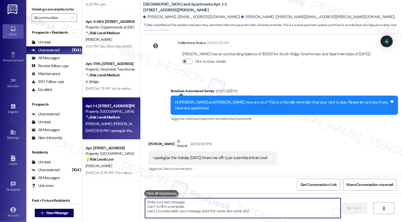
scroll to position [846, 0]
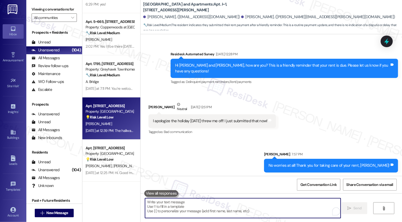
click at [114, 124] on div "C. Laursen" at bounding box center [110, 123] width 50 height 7
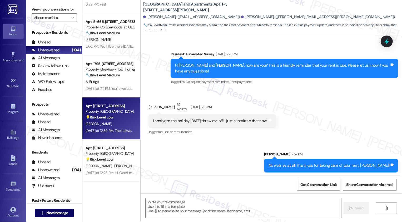
click at [114, 124] on div "C. Laursen" at bounding box center [110, 123] width 50 height 7
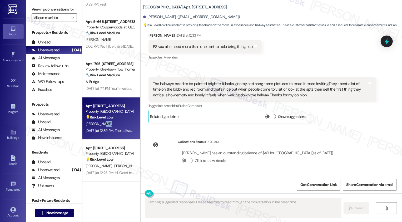
scroll to position [243, 0]
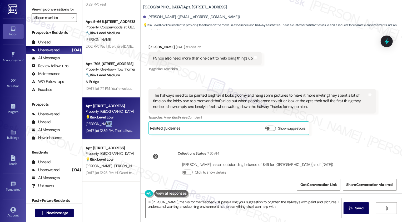
type textarea "Hi Cindy, thanks for the feedback! I'll pass along your suggestion to brighten …"
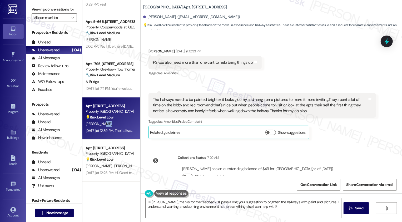
scroll to position [131, 0]
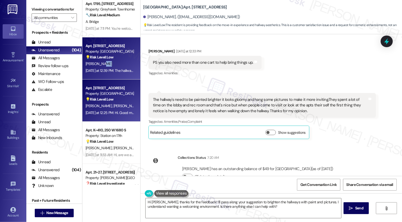
click at [113, 108] on span "K. Acosta" at bounding box center [126, 105] width 26 height 5
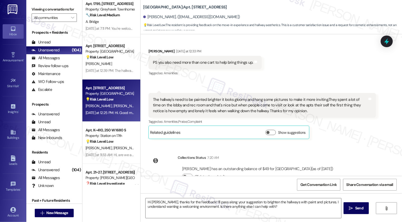
click at [113, 108] on span "K. Acosta" at bounding box center [126, 105] width 26 height 5
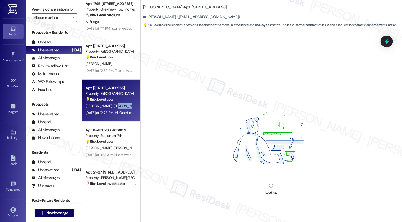
click at [113, 108] on span "K. Acosta" at bounding box center [126, 105] width 26 height 5
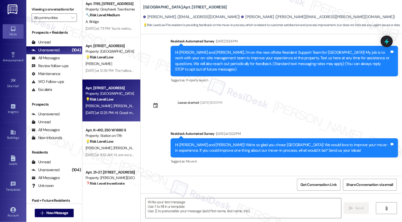
click at [118, 105] on div "J. Bermudez K. Acosta" at bounding box center [110, 106] width 50 height 7
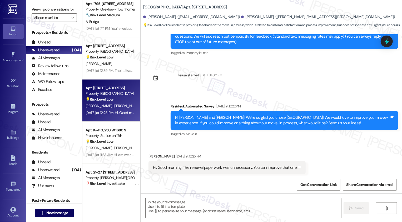
type textarea "Fetching suggested responses. Please feel free to read through the conversation…"
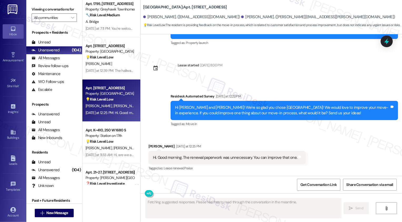
scroll to position [49, 0]
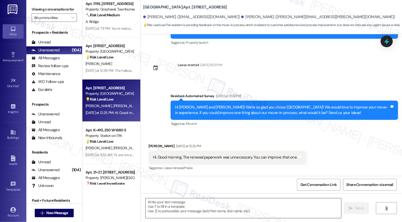
click at [198, 208] on textarea at bounding box center [242, 208] width 195 height 20
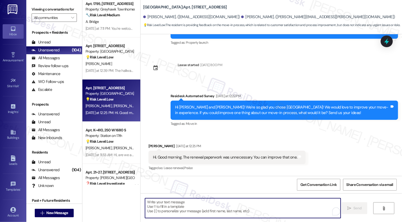
click at [204, 204] on textarea "To enrich screen reader interactions, please activate Accessibility in Grammarl…" at bounding box center [242, 208] width 195 height 20
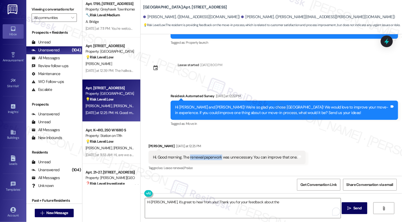
drag, startPoint x: 186, startPoint y: 158, endPoint x: 217, endPoint y: 158, distance: 31.3
click at [217, 158] on div "Hi. Good morning. The renewal paperwork was unnecessary. You can improve that o…" at bounding box center [225, 157] width 144 height 6
copy div "renewal paperwork"
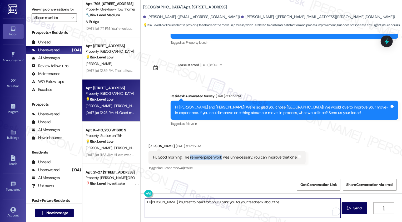
click at [289, 205] on textarea "Hi Kassandra, it's great to hear from you! Thank you for your feedback about the" at bounding box center [242, 208] width 195 height 20
paste textarea "renewal paperwork"
type textarea "Hi Kassandra, it's great to hear from you! Thank you for your feedback about th…"
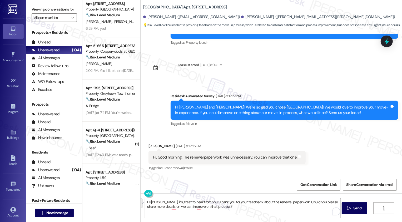
click at [205, 205] on textarea "Hi Kassandra, it's great to hear from you! Thank you for your feedback about th…" at bounding box center [242, 208] width 195 height 20
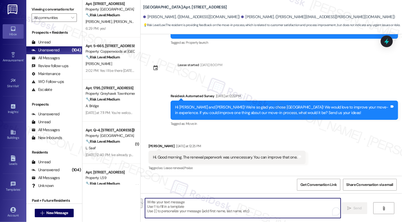
paste textarea "Hi Kassandra, it’s great to hear from you! Thank you for your feedback about th…"
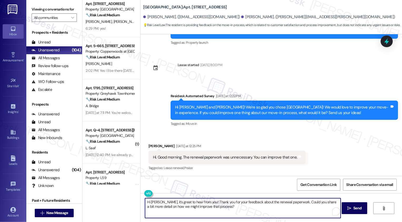
type textarea "Hi Kassandra, it’s great to hear from you! Thank you for your feedback about th…"
click at [218, 206] on textarea "Hi Kassandra, it’s great to hear from you! Thank you for your feedback about th…" at bounding box center [242, 208] width 195 height 20
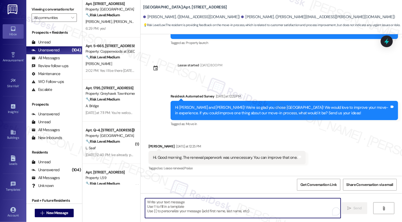
scroll to position [92, 0]
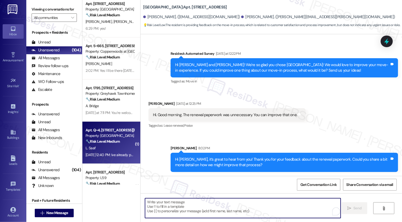
click at [115, 148] on div "L. Saaf" at bounding box center [110, 148] width 50 height 7
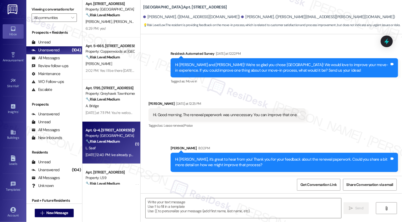
click at [115, 148] on div "L. Saaf" at bounding box center [110, 148] width 50 height 7
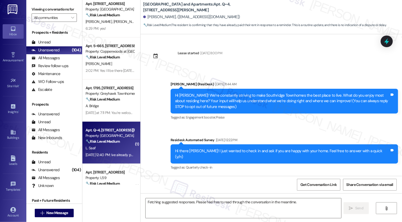
scroll to position [699, 0]
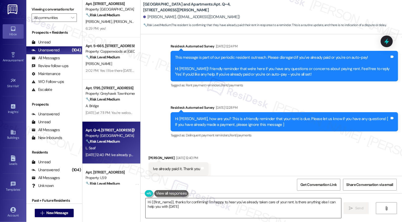
click at [198, 203] on textarea "Hi {{first_name}}, thanks for confirming! I'm happy to hear you've already take…" at bounding box center [242, 208] width 195 height 20
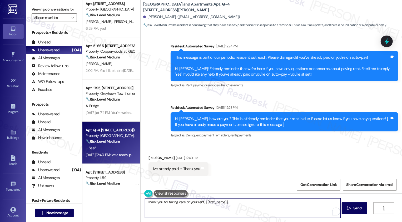
type textarea "Thank you for taking care of your rent, {{first_name}}!"
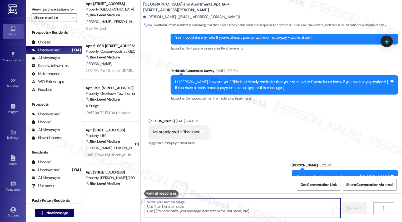
scroll to position [171, 0]
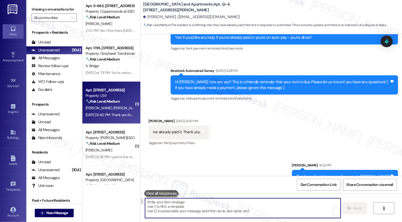
click at [116, 113] on div "Sep 03, 2025 at 12:40 PM: Thank you for the reminder we'll have that paid by to…" at bounding box center [141, 114] width 113 height 5
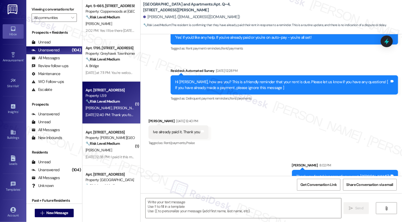
type textarea "Fetching suggested responses. Please feel free to read through the conversation…"
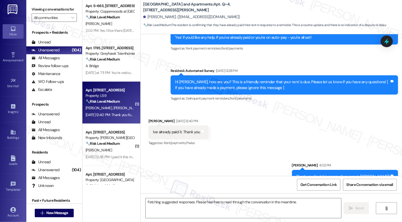
click at [116, 113] on div "Sep 03, 2025 at 12:40 PM: Thank you for the reminder we'll have that paid by to…" at bounding box center [141, 114] width 113 height 5
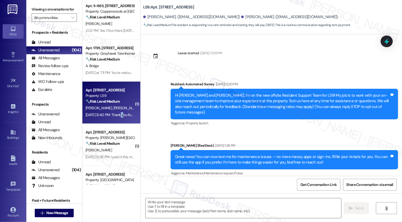
scroll to position [1006, 0]
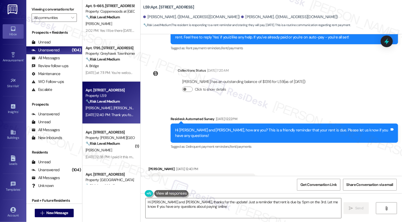
type textarea "Hi Gerardo and Aryahna, thanks for the update! Just a reminder that rent is due…"
click at [248, 207] on textarea "Hi Gerardo and Aryahna, thanks for the update! Just a reminder that rent is due…" at bounding box center [242, 208] width 195 height 20
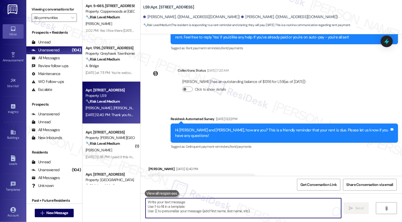
paste textarea "Thank you for taking care of your rent, {{first_name}}!"
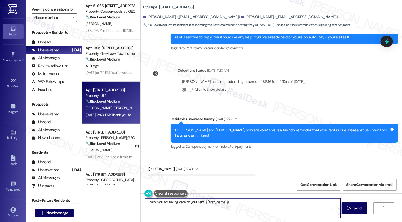
click at [212, 202] on textarea "Thank you for taking care of your rent, {{first_name}}!" at bounding box center [242, 208] width 195 height 20
type textarea "Thank you for taking care of your rent, {{}}!"
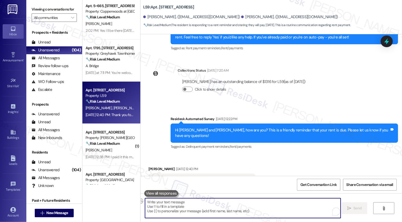
paste textarea "Thank you for taking care of your rent, {{first_name}}!"
type textarea "Thank you for taking care of your rent, {{first_name}}!"
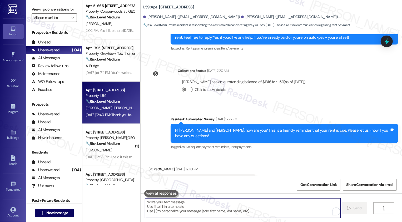
scroll to position [1042, 0]
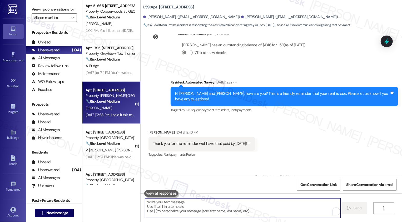
click at [99, 107] on div "W. Reeves" at bounding box center [110, 108] width 50 height 7
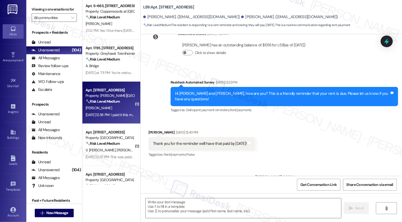
click at [99, 107] on div "W. Reeves" at bounding box center [110, 108] width 50 height 7
type textarea "Fetching suggested responses. Please feel free to read through the conversation…"
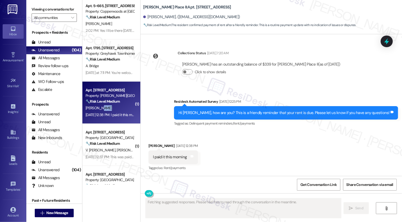
scroll to position [87, 0]
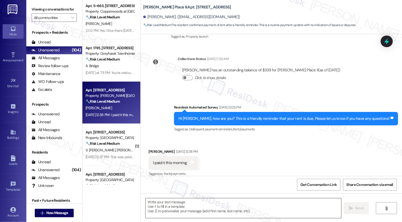
click at [189, 203] on textarea at bounding box center [242, 208] width 195 height 20
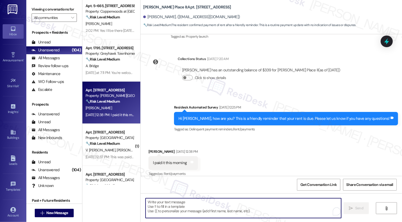
paste textarea "Thank you for taking care of your rent, {{first_name}}!"
type textarea "Thank you for taking care of your rent, {{first_name}}!"
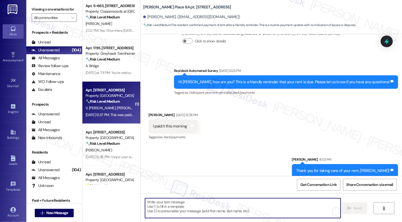
click at [110, 103] on strong "🔧 Risk Level: Medium" at bounding box center [102, 101] width 34 height 5
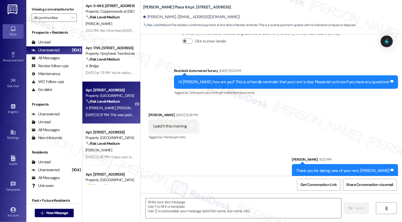
click at [110, 103] on strong "🔧 Risk Level: Medium" at bounding box center [102, 101] width 34 height 5
type textarea "Fetching suggested responses. Please feel free to read through the conversation…"
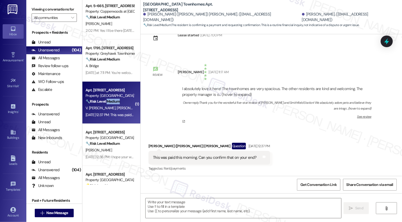
type textarea "Fetching suggested responses. Please feel free to read through the conversation…"
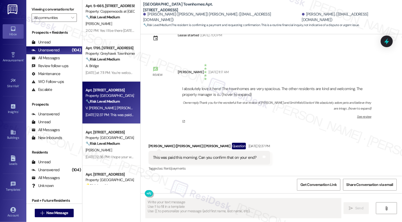
scroll to position [18, 0]
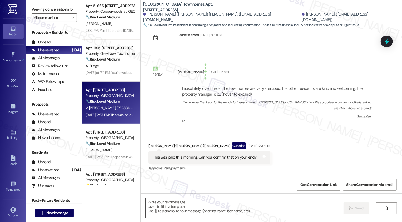
click at [224, 202] on textarea at bounding box center [242, 208] width 195 height 20
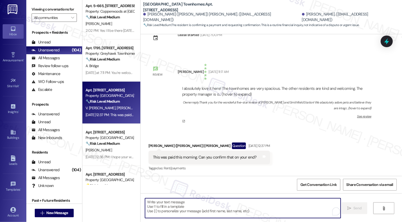
click at [205, 211] on textarea "To enrich screen reader interactions, please activate Accessibility in Grammarl…" at bounding box center [242, 208] width 195 height 20
click at [51, 213] on span "New Message" at bounding box center [57, 213] width 22 height 6
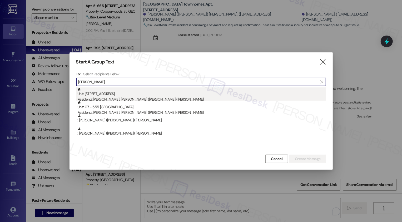
type input "rayne davis"
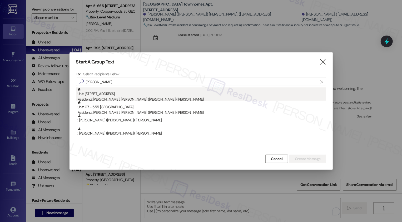
click at [163, 96] on div "Unit: 7 - 555 South 100 East Residents: Victoria M Bates, Rayne (Aubrey) Davis" at bounding box center [201, 94] width 249 height 15
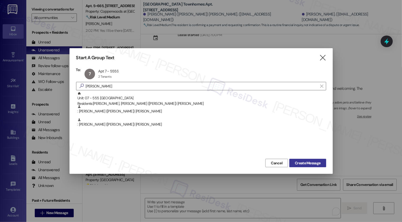
click at [318, 163] on span "Create Message" at bounding box center [308, 163] width 26 height 6
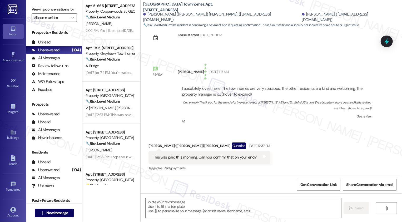
type textarea "Fetching suggested responses. Please feel free to read through the conversation…"
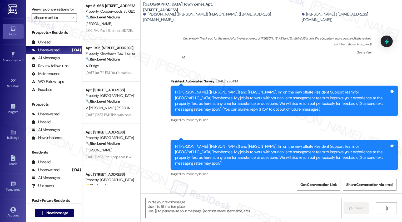
scroll to position [181, 0]
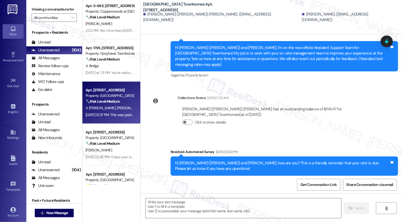
click at [115, 108] on div "V. M Bates R. Davis" at bounding box center [110, 108] width 50 height 7
type textarea "Fetching suggested responses. Please feel free to read through the conversation…"
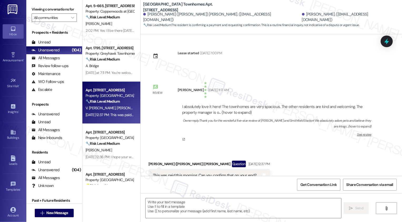
scroll to position [18, 0]
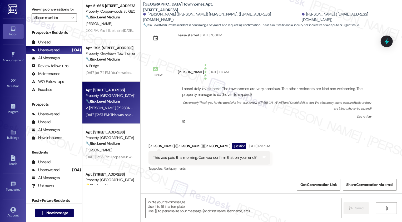
type textarea "Fetching suggested responses. Please feel free to read through the conversation…"
click at [168, 207] on textarea at bounding box center [242, 208] width 195 height 20
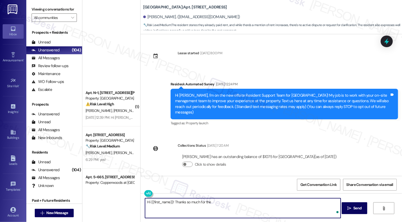
scroll to position [146, 0]
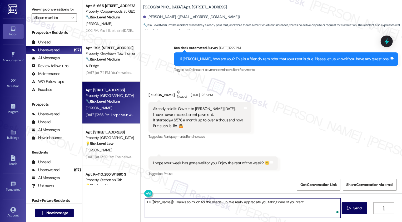
type textarea "Hi {{first_name}}! Thanks so much for the heads-up. We really appreciate you ta…"
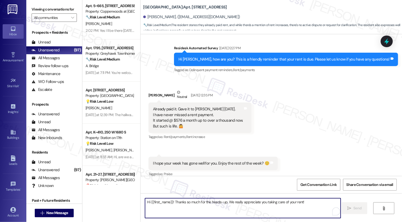
scroll to position [183, 0]
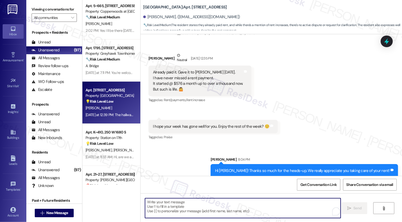
click at [113, 85] on div "Apt. [STREET_ADDRESS] Property: [GEOGRAPHIC_DATA] 💡 Risk Level: Low The residen…" at bounding box center [111, 103] width 58 height 42
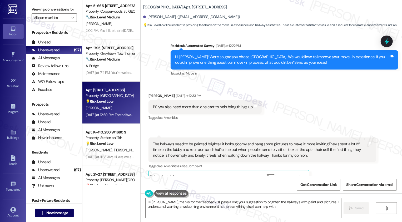
type textarea "Hi [PERSON_NAME], thanks for the feedback! I'll pass along your suggestion to b…"
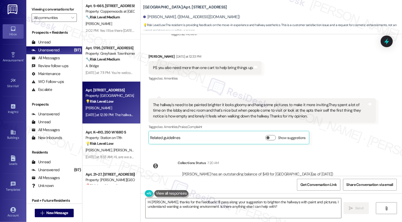
scroll to position [243, 0]
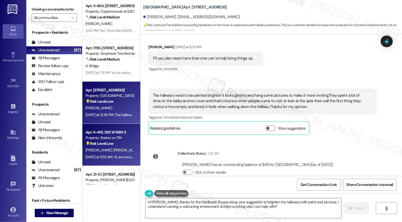
click at [123, 139] on div "Property: Station on 17th" at bounding box center [109, 138] width 49 height 6
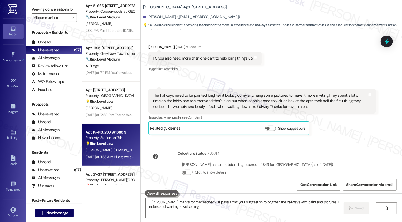
click at [123, 139] on div "Property: Station on 17th" at bounding box center [109, 138] width 49 height 6
type textarea "Hi [PERSON_NAME], thanks for the feedback! I'll pass along your suggestion to b…"
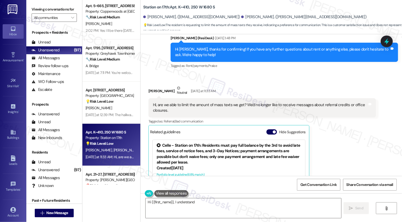
scroll to position [218, 0]
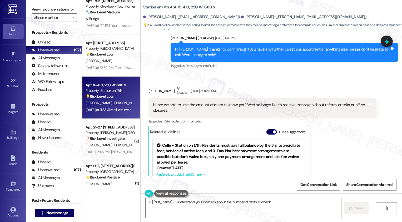
type textarea "Hi {{first_name}}, I understand your concern about the number of texts. I'll ch…"
click at [104, 125] on div "Apt. 21~27, [STREET_ADDRESS][PERSON_NAME]" at bounding box center [109, 127] width 49 height 6
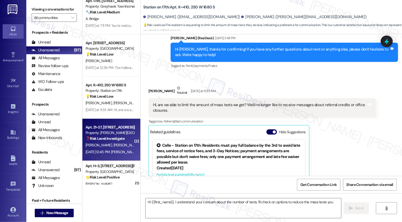
type textarea "Hi {{first_name}}, I understand your concern about the number of texts. I'll ch…"
click at [104, 125] on div "Apt. 21~27, [STREET_ADDRESS][PERSON_NAME]" at bounding box center [109, 127] width 49 height 6
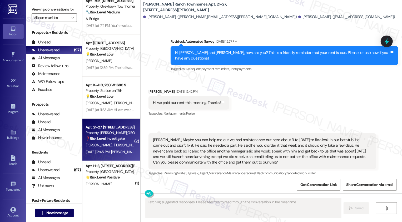
scroll to position [165, 0]
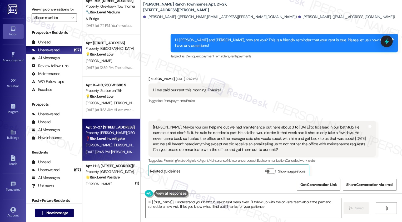
type textarea "Hi {{first_name}}, I understand your bathtub leak hasn't been fixed. I'll follo…"
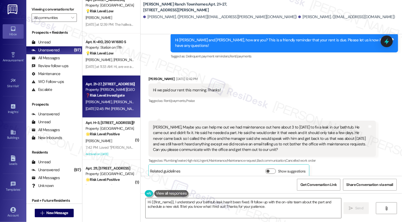
scroll to position [291, 0]
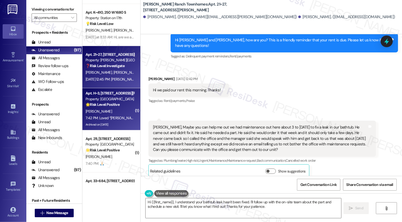
click at [119, 110] on div "[PERSON_NAME]" at bounding box center [110, 111] width 50 height 7
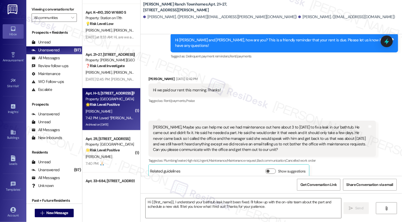
type textarea "Fetching suggested responses. Please feel free to read through the conversation…"
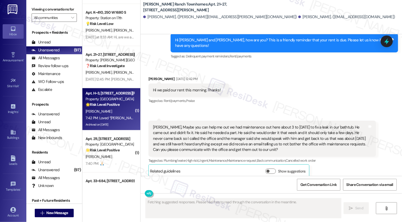
click at [119, 110] on div "[PERSON_NAME]" at bounding box center [110, 111] width 50 height 7
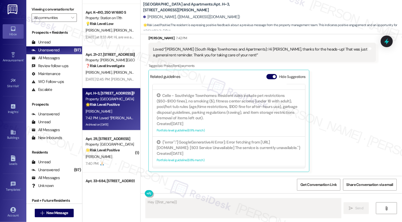
scroll to position [179, 0]
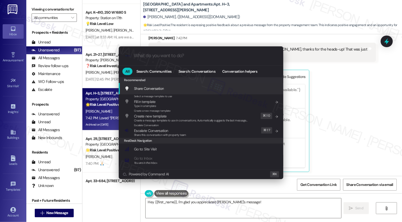
type textarea "Hey {{first_name}}, I'm glad you appreciated [PERSON_NAME]'s message! We"
type input "a"
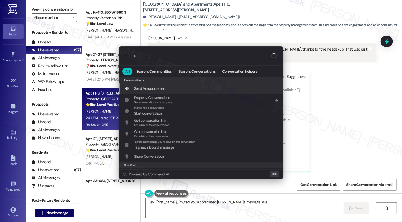
type textarea "Hey {{first_name}}, I'm glad you appreciated [PERSON_NAME]'s message! We strive"
type input "ar"
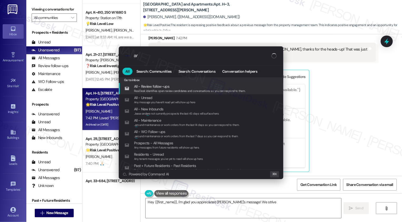
type textarea "Hey {{first_name}}, I'm glad you appreciated [PERSON_NAME]'s message! We strive…"
type input "archi"
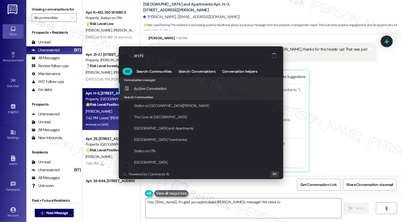
type textarea "Hey {{first_name}}, I'm glad you appreciated [PERSON_NAME]'s message! We strive…"
type input "archis"
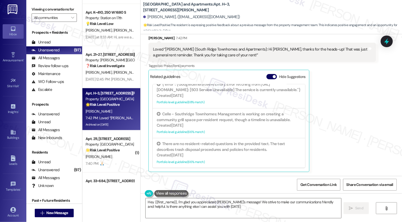
type textarea "Hey {{first_name}}, I'm glad you appreciated [PERSON_NAME]'s message! We strive…"
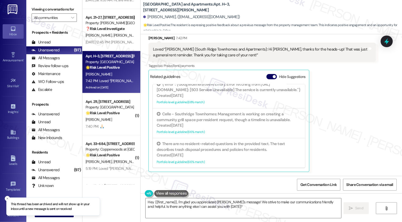
scroll to position [340, 0]
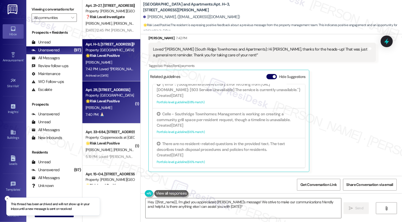
click at [115, 112] on div "7:40 PM: 🙏🏻 7:40 PM: 🙏🏻" at bounding box center [110, 114] width 50 height 7
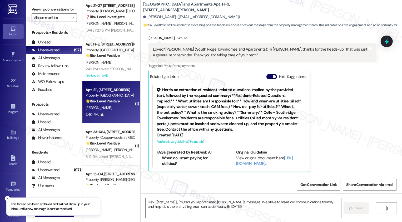
type textarea "Fetching suggested responses. Please feel free to read through the conversation…"
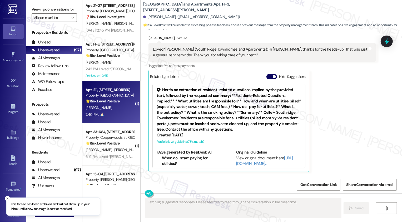
click at [115, 112] on div "7:40 PM: 🙏🏻 7:40 PM: 🙏🏻" at bounding box center [110, 114] width 50 height 7
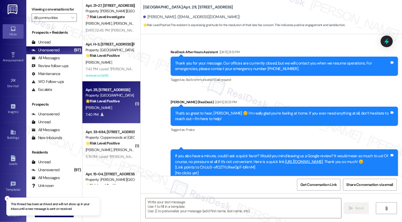
type textarea "Fetching suggested responses. Please feel free to read through the conversation…"
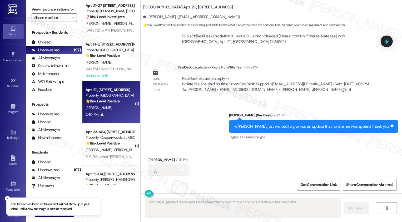
scroll to position [829, 0]
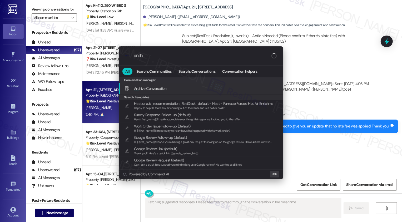
type input "archi"
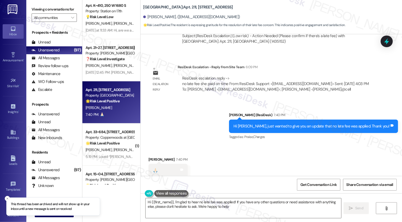
type textarea "Hi {{first_name}}, I'm glad to hear no late fee was applied! If you have any ot…"
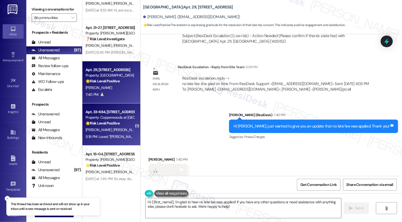
click at [99, 113] on div "Apt. 33~684, [STREET_ADDRESS]" at bounding box center [109, 112] width 49 height 6
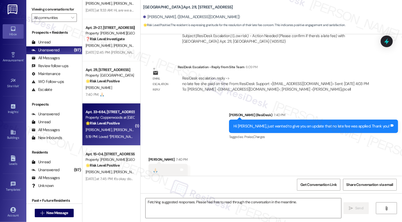
click at [99, 113] on div "Apt. 33~684, [STREET_ADDRESS]" at bounding box center [109, 112] width 49 height 6
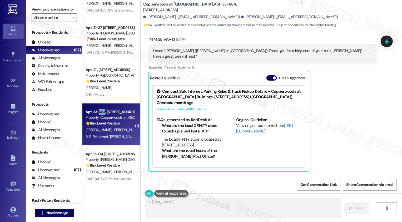
scroll to position [450, 0]
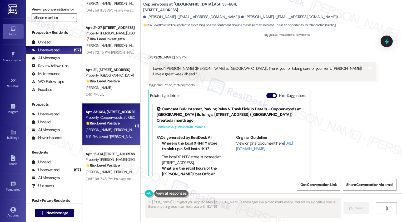
type textarea "Hi {{first_name}}, I'm glad you appreciated [PERSON_NAME]'s message! We aim to …"
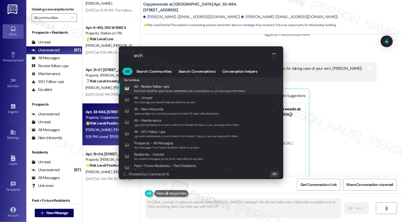
type input "archi"
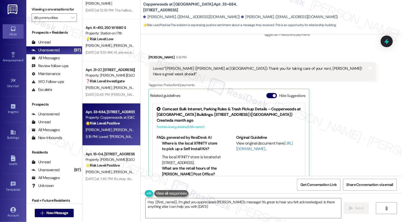
type textarea "Hey {{first_name}}, I'm glad you appreciated [PERSON_NAME]'s message! It's grea…"
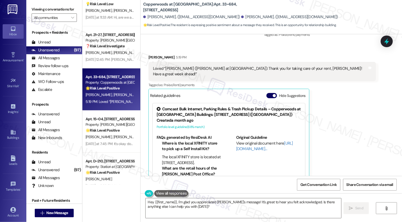
click at [113, 130] on strong "🌟 Risk Level: Positive" at bounding box center [102, 130] width 34 height 5
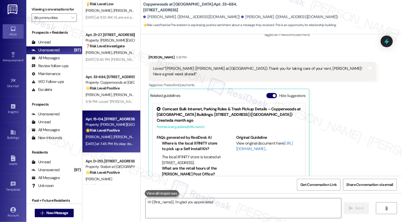
click at [113, 130] on strong "🌟 Risk Level: Positive" at bounding box center [102, 130] width 34 height 5
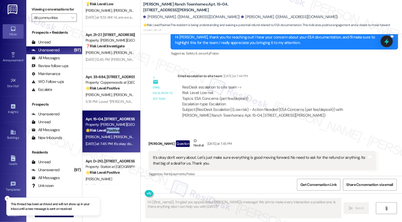
scroll to position [529, 0]
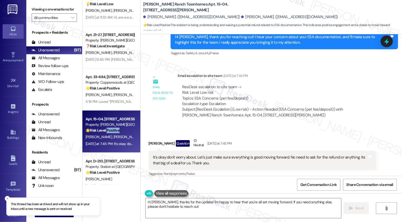
type textarea "Hi [PERSON_NAME], thanks for the update! I'm happy to hear that you're all set …"
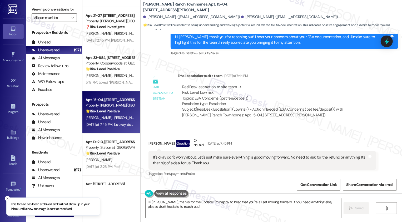
scroll to position [434, 0]
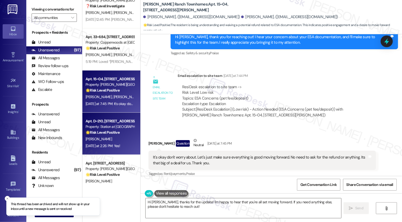
click at [114, 135] on strong "🌟 Risk Level: Positive" at bounding box center [102, 132] width 34 height 5
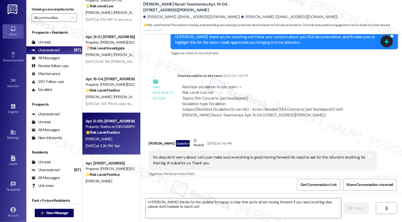
type textarea "Fetching suggested responses. Please feel free to read through the conversation…"
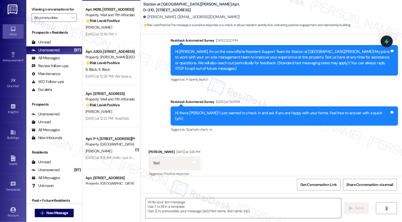
scroll to position [710, 0]
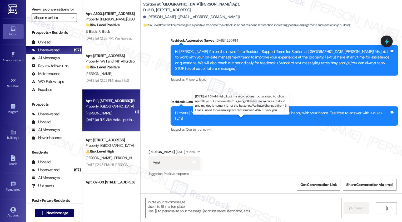
click at [115, 118] on div "[DATE] at 11:31 AM: Hello. I put in a work request, but wanted to follow up wit…" at bounding box center [289, 119] width 409 height 5
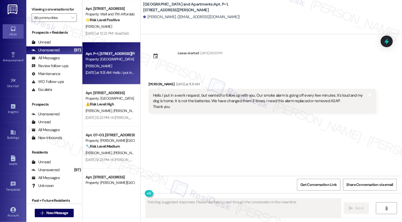
scroll to position [765, 0]
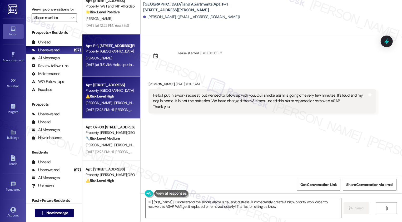
type textarea "Hi {{first_name}}, I understand the smoke alarm is causing distress. I'll immed…"
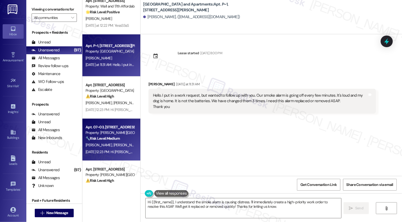
scroll to position [777, 0]
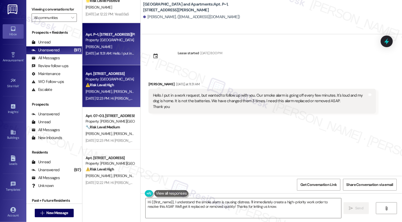
click at [116, 80] on div "Property: [GEOGRAPHIC_DATA]" at bounding box center [109, 79] width 49 height 6
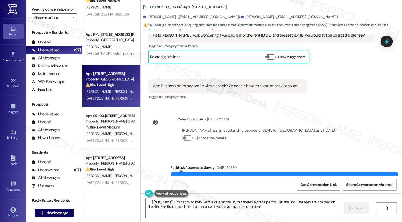
type textarea "Hi {{first_name}}! I'm happy to help. Rent is due on the 1st, but there's a gra…"
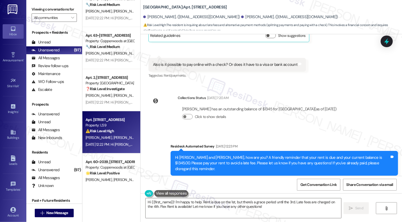
scroll to position [991, 0]
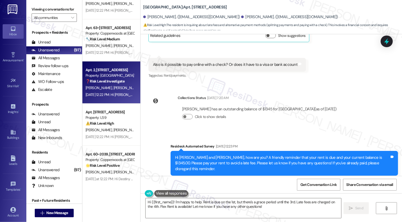
click at [111, 93] on div "[DATE] 12:22 PM: Hi [PERSON_NAME] and [PERSON_NAME], how are you? A friendly re…" at bounding box center [304, 94] width 439 height 5
type textarea "Fetching suggested responses. Please feel free to read through the conversation…"
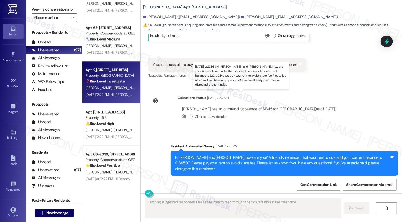
click at [111, 93] on div "[DATE] 12:22 PM: Hi [PERSON_NAME] and [PERSON_NAME], how are you? A friendly re…" at bounding box center [304, 94] width 439 height 5
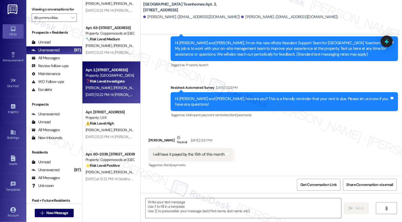
type textarea "Fetching suggested responses. Please feel free to read through the conversation…"
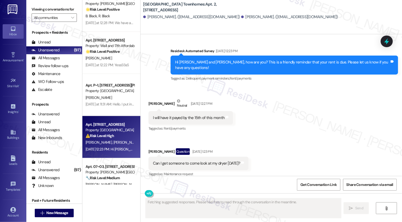
scroll to position [722, 0]
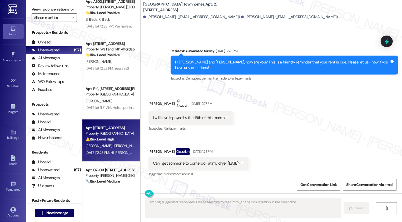
click at [115, 147] on div "M. [PERSON_NAME]" at bounding box center [110, 146] width 50 height 7
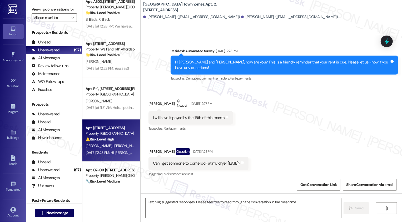
click at [115, 147] on div "M. [PERSON_NAME]" at bounding box center [110, 146] width 50 height 7
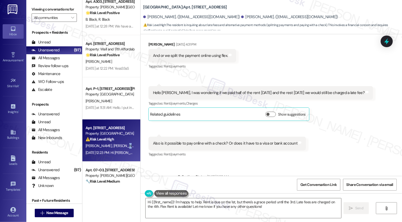
scroll to position [146, 0]
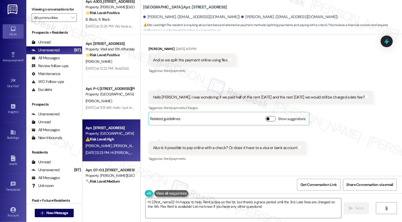
click at [266, 117] on span "button" at bounding box center [267, 118] width 3 height 3
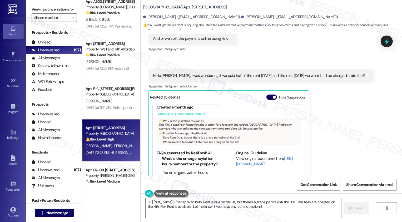
scroll to position [21, 0]
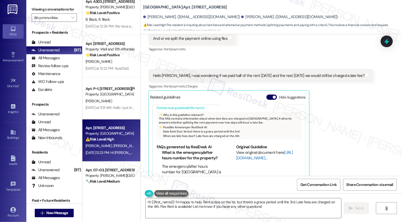
click at [244, 152] on link "[URL][DOMAIN_NAME]…" at bounding box center [264, 155] width 57 height 11
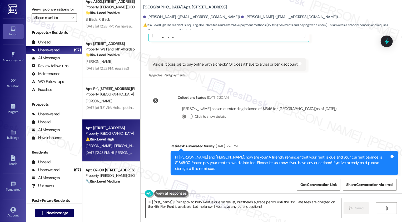
click at [224, 210] on textarea "Hi {{first_name}}! I'm happy to help. Rent is due on the 1st, but there's a gra…" at bounding box center [242, 208] width 195 height 20
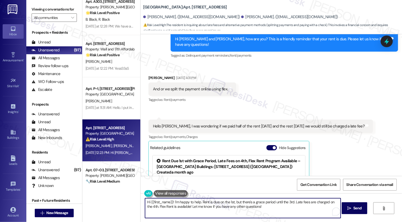
scroll to position [104, 0]
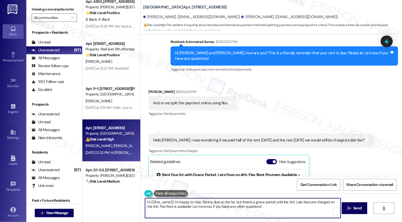
click at [149, 89] on div "[PERSON_NAME] [DATE] 4:31 PM" at bounding box center [192, 92] width 88 height 7
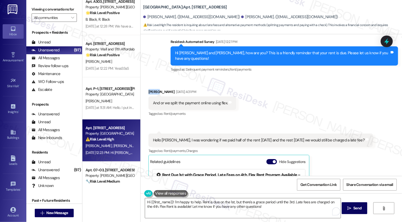
click at [149, 89] on div "[PERSON_NAME] [DATE] 4:31 PM" at bounding box center [192, 92] width 88 height 7
copy div "Kealii"
click at [161, 201] on textarea "Hi {{first_name}}! I'm happy to help. Rent is due on the 1st, but there's a gra…" at bounding box center [242, 208] width 195 height 20
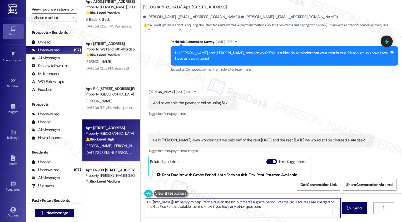
click at [161, 201] on textarea "Hi {{first_name}}! I'm happy to help. Rent is due on the 1st, but there's a gra…" at bounding box center [242, 208] width 195 height 20
paste textarea "Kealii"
drag, startPoint x: 184, startPoint y: 201, endPoint x: 158, endPoint y: 200, distance: 25.8
click at [158, 200] on textarea "Hi [PERSON_NAME]! I'm happy to help. Rent is due on the 1st, but there's a grac…" at bounding box center [242, 208] width 195 height 20
click at [294, 209] on textarea "Hi [PERSON_NAME]! Apologies for the delay. Just to clarify, rent is due on the …" at bounding box center [242, 208] width 195 height 20
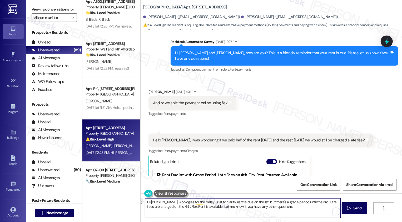
drag, startPoint x: 176, startPoint y: 206, endPoint x: 276, endPoint y: 209, distance: 100.5
click at [276, 209] on textarea "Hi [PERSON_NAME]! Apologies for the delay. Just to clarify, rent is due on the …" at bounding box center [242, 208] width 195 height 20
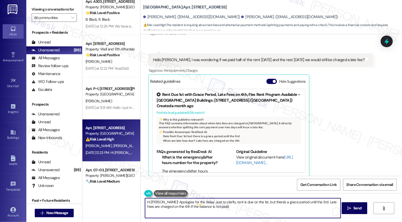
scroll to position [318, 0]
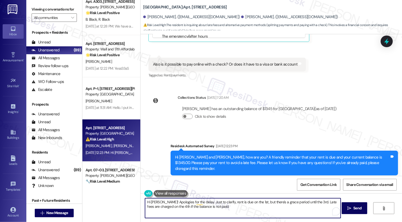
click at [236, 204] on textarea "Hi [PERSON_NAME]! Apologies for the delay. Just to clarify, rent is due on the …" at bounding box center [242, 208] width 195 height 20
click at [235, 206] on textarea "Hi [PERSON_NAME]! Apologies for the delay. Just to clarify, rent is due on the …" at bounding box center [242, 208] width 195 height 20
click at [303, 208] on textarea "Hi [PERSON_NAME]! Apologies for the delay. Just to clarify, rent is due on the …" at bounding box center [242, 208] width 195 height 20
click at [222, 210] on textarea "Hi [PERSON_NAME]! Apologies for the delay. Just to clarify, rent is due on the …" at bounding box center [242, 208] width 195 height 20
click at [183, 206] on textarea "Hi [PERSON_NAME]! Apologies for the delay. Just to clarify, rent is due on the …" at bounding box center [242, 208] width 195 height 20
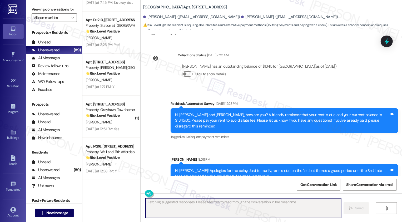
scroll to position [750, 0]
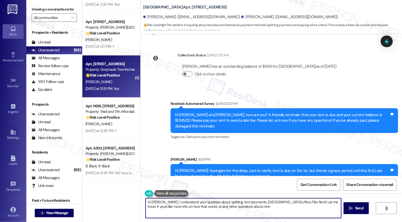
type textarea "Hi [PERSON_NAME], I understand your question about splitting rent payments. [GE…"
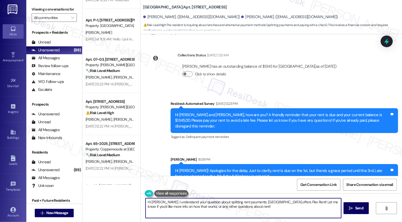
scroll to position [995, 0]
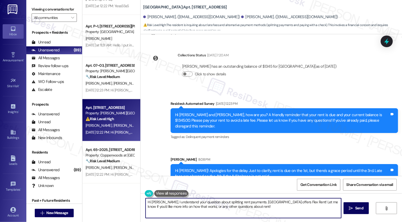
click at [113, 117] on div "⚠️ Risk Level: High The resident is indicating they will be late on rent, which…" at bounding box center [109, 119] width 49 height 6
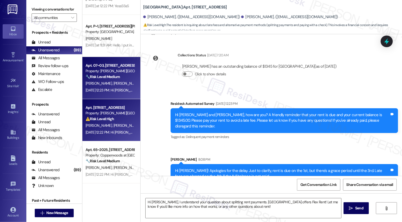
type textarea "Fetching suggested responses. Please feel free to read through the conversation…"
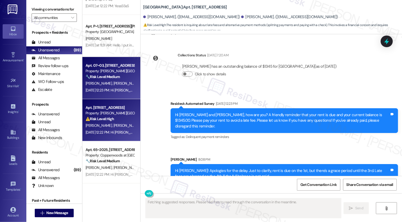
click at [114, 93] on div "[DATE] 12:23 PM: Hi [PERSON_NAME] and [PERSON_NAME], how are you? A friendly re…" at bounding box center [110, 90] width 50 height 7
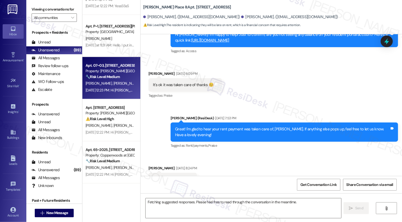
click at [114, 93] on div "[DATE] 12:23 PM: Hi [PERSON_NAME] and [PERSON_NAME], how are you? A friendly re…" at bounding box center [110, 90] width 50 height 7
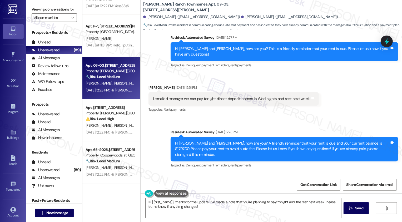
scroll to position [198, 0]
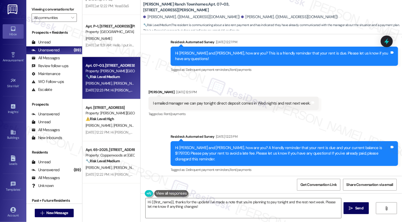
click at [148, 89] on div "[PERSON_NAME] [DATE] 12:51 PM" at bounding box center [233, 92] width 170 height 7
copy div "[PERSON_NAME]"
click at [158, 201] on textarea "Hi {{first_name}}, thanks for the update! I've made a note that you're planning…" at bounding box center [242, 208] width 195 height 20
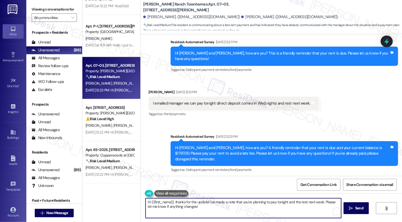
click at [158, 201] on textarea "Hi {{first_name}}, thanks for the update! I've made a note that you're planning…" at bounding box center [242, 208] width 195 height 20
paste textarea "[PERSON_NAME]"
drag, startPoint x: 193, startPoint y: 201, endPoint x: 205, endPoint y: 208, distance: 13.7
click at [205, 208] on textarea "Hi [PERSON_NAME], thanks for the update! I've made a note that you're planning …" at bounding box center [242, 208] width 195 height 20
type textarea "Hi [PERSON_NAME], thanks for the update! Could you please confirm if the team h…"
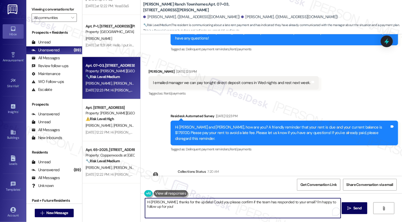
scroll to position [237, 0]
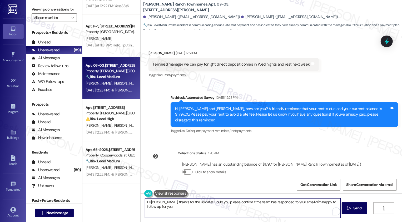
click at [193, 210] on textarea "Hi [PERSON_NAME], thanks for the update! Could you please confirm if the team h…" at bounding box center [242, 208] width 195 height 20
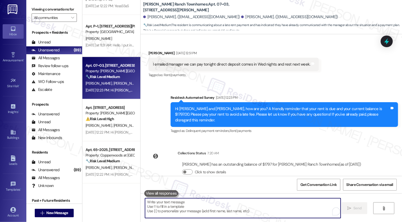
scroll to position [273, 0]
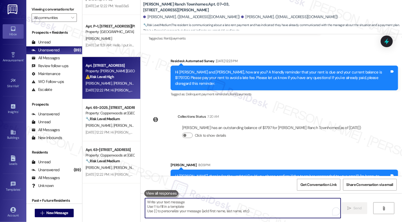
click at [106, 86] on div "[PERSON_NAME] [PERSON_NAME]" at bounding box center [110, 83] width 50 height 7
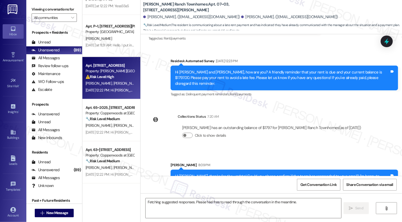
click at [106, 86] on div "[PERSON_NAME] [PERSON_NAME]" at bounding box center [110, 83] width 50 height 7
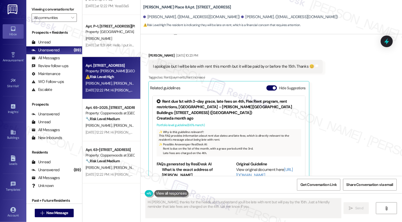
scroll to position [540, 0]
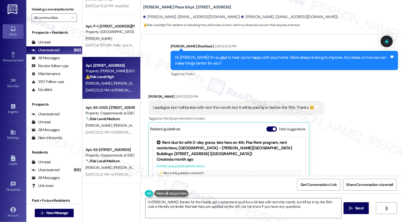
type textarea "Hi [PERSON_NAME], thanks for the heads up! I understand you'll be a bit late wi…"
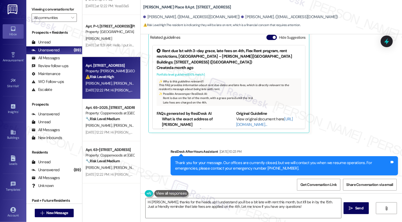
scroll to position [587, 0]
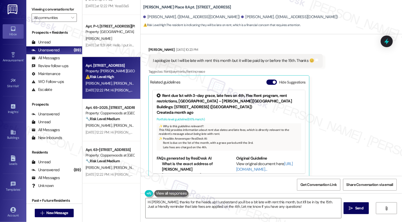
drag, startPoint x: 145, startPoint y: 38, endPoint x: 168, endPoint y: 39, distance: 23.4
click at [168, 47] on div "[PERSON_NAME] [DATE] 10:23 PM" at bounding box center [235, 50] width 174 height 7
copy div "[PERSON_NAME]"
click at [63, 214] on span "New Message" at bounding box center [57, 213] width 22 height 6
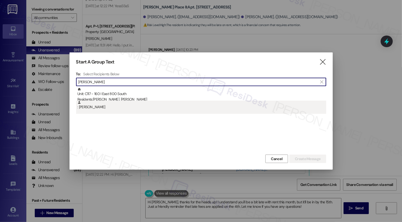
type input "[PERSON_NAME]"
click at [105, 109] on div ": [PERSON_NAME]" at bounding box center [201, 104] width 249 height 9
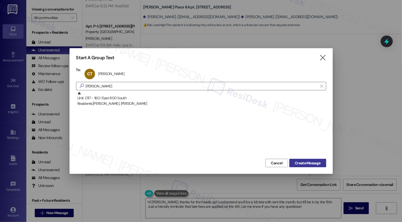
click at [310, 162] on span "Create Message" at bounding box center [308, 163] width 26 height 6
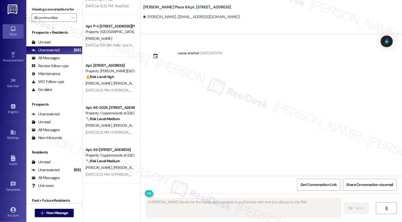
scroll to position [0, 0]
type textarea "Hi [PERSON_NAME], thanks for the heads up! I understand you'll be late with ren…"
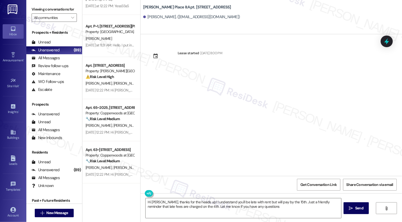
type textarea "Hi [PERSON_NAME], thanks for the heads up! I understand you'll be late with ren…"
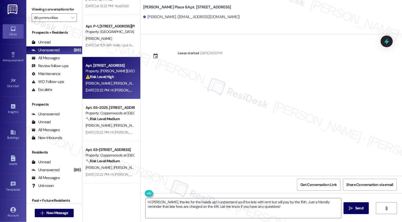
click at [105, 75] on strong "⚠️ Risk Level: High" at bounding box center [99, 76] width 28 height 5
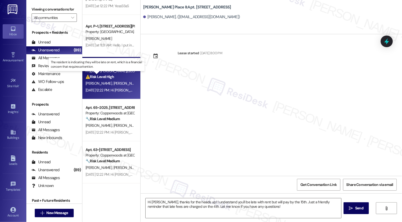
type textarea "Fetching suggested responses. Please feel free to read through the conversation…"
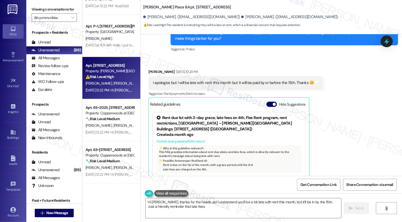
scroll to position [581, 0]
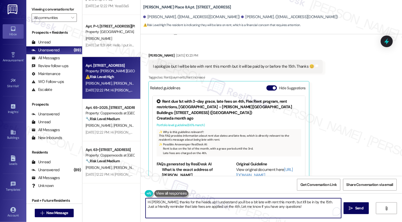
drag, startPoint x: 317, startPoint y: 201, endPoint x: 321, endPoint y: 209, distance: 8.3
click at [321, 209] on textarea "Hi [PERSON_NAME], thanks for the heads up! I understand you'll be a bit late wi…" at bounding box center [242, 208] width 195 height 20
click at [267, 201] on textarea "Hi [PERSON_NAME], thanks for the heads up! I understand you'll be a bit late wi…" at bounding box center [242, 208] width 195 height 20
drag, startPoint x: 214, startPoint y: 206, endPoint x: 294, endPoint y: 206, distance: 79.2
click at [294, 206] on textarea "Hi [PERSON_NAME], thanks for the heads up! I understand you'll be a bit late wi…" at bounding box center [242, 208] width 195 height 20
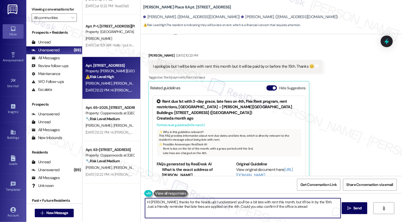
drag, startPoint x: 254, startPoint y: 206, endPoint x: 314, endPoint y: 206, distance: 60.2
click at [313, 206] on textarea "Hi [PERSON_NAME], thanks for the heads up! I understand you'll be a bit late wi…" at bounding box center [242, 208] width 195 height 20
click at [271, 206] on textarea "Hi [PERSON_NAME], thanks for the heads up! I understand you'll be a bit late wi…" at bounding box center [242, 208] width 195 height 20
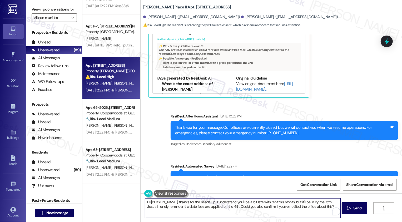
scroll to position [646, 0]
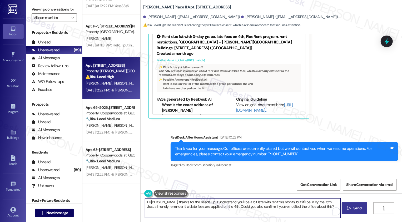
click at [356, 210] on span "Send" at bounding box center [357, 208] width 8 height 6
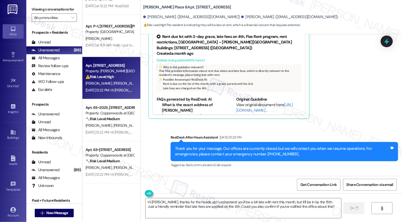
type textarea "Fetching suggested responses. Please feel free to read through the conversation…"
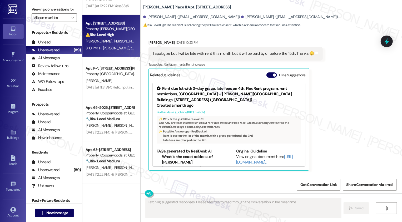
scroll to position [772, 0]
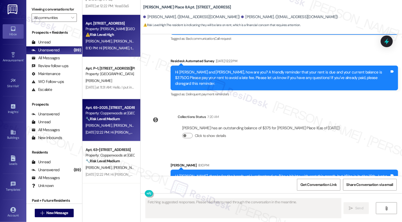
click at [111, 119] on strong "🔧 Risk Level: Medium" at bounding box center [102, 118] width 34 height 5
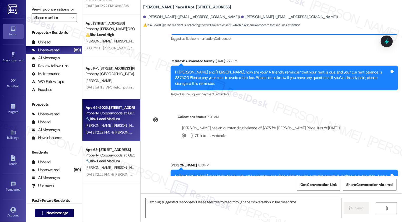
click at [111, 119] on strong "🔧 Risk Level: Medium" at bounding box center [102, 118] width 34 height 5
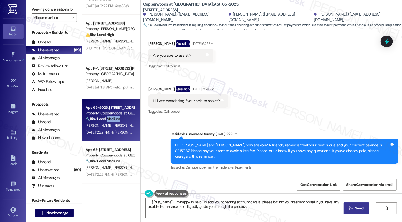
scroll to position [259, 0]
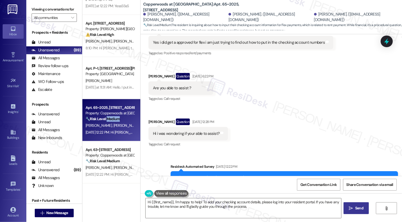
click at [151, 73] on div "[PERSON_NAME] Question [DATE] 6:22 PM" at bounding box center [180, 77] width 65 height 8
copy div "[PERSON_NAME]"
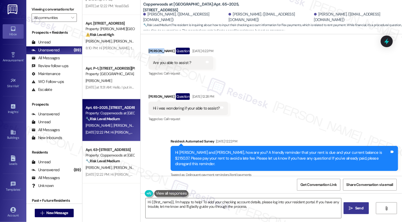
scroll to position [333, 0]
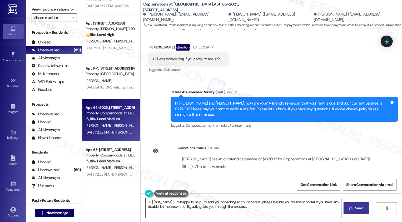
click at [220, 206] on textarea "Hi {{first_name}}, I'm happy to help! To add your checking account details, ple…" at bounding box center [242, 208] width 195 height 20
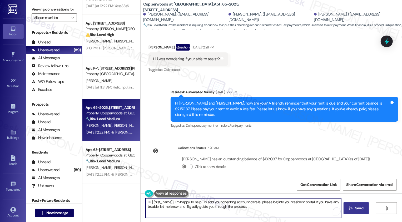
click at [220, 205] on textarea "Hi {{first_name}}, I'm happy to help! To add your checking account details, ple…" at bounding box center [242, 208] width 195 height 20
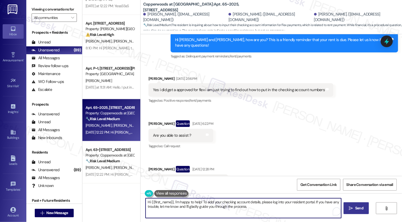
scroll to position [208, 0]
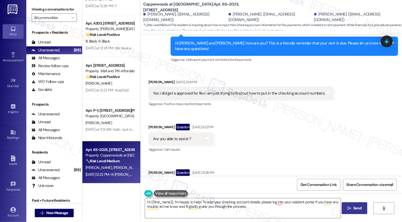
click at [152, 124] on div "[PERSON_NAME] Question [DATE] 6:22 PM" at bounding box center [180, 128] width 65 height 8
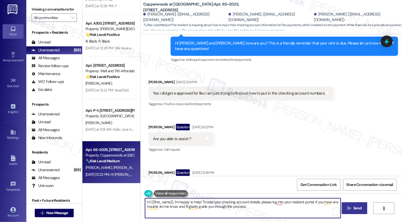
drag, startPoint x: 148, startPoint y: 201, endPoint x: 273, endPoint y: 206, distance: 125.0
click at [273, 206] on textarea "Hi {{first_name}}, I'm happy to help! To add your checking account details, ple…" at bounding box center [242, 208] width 195 height 20
drag, startPoint x: 174, startPoint y: 202, endPoint x: 269, endPoint y: 205, distance: 95.5
click at [269, 205] on textarea "Hi {{first_name}}, I'm happy to help! To add your checking account details, ple…" at bounding box center [242, 208] width 195 height 20
type textarea "Hi {{first_name}}, I'm sorry I missed your messages. Could you please confirm i…"
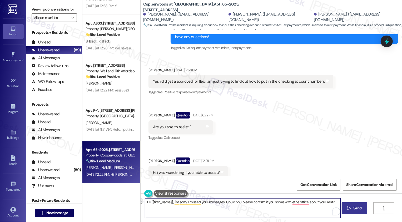
scroll to position [333, 0]
